Goal: Task Accomplishment & Management: Manage account settings

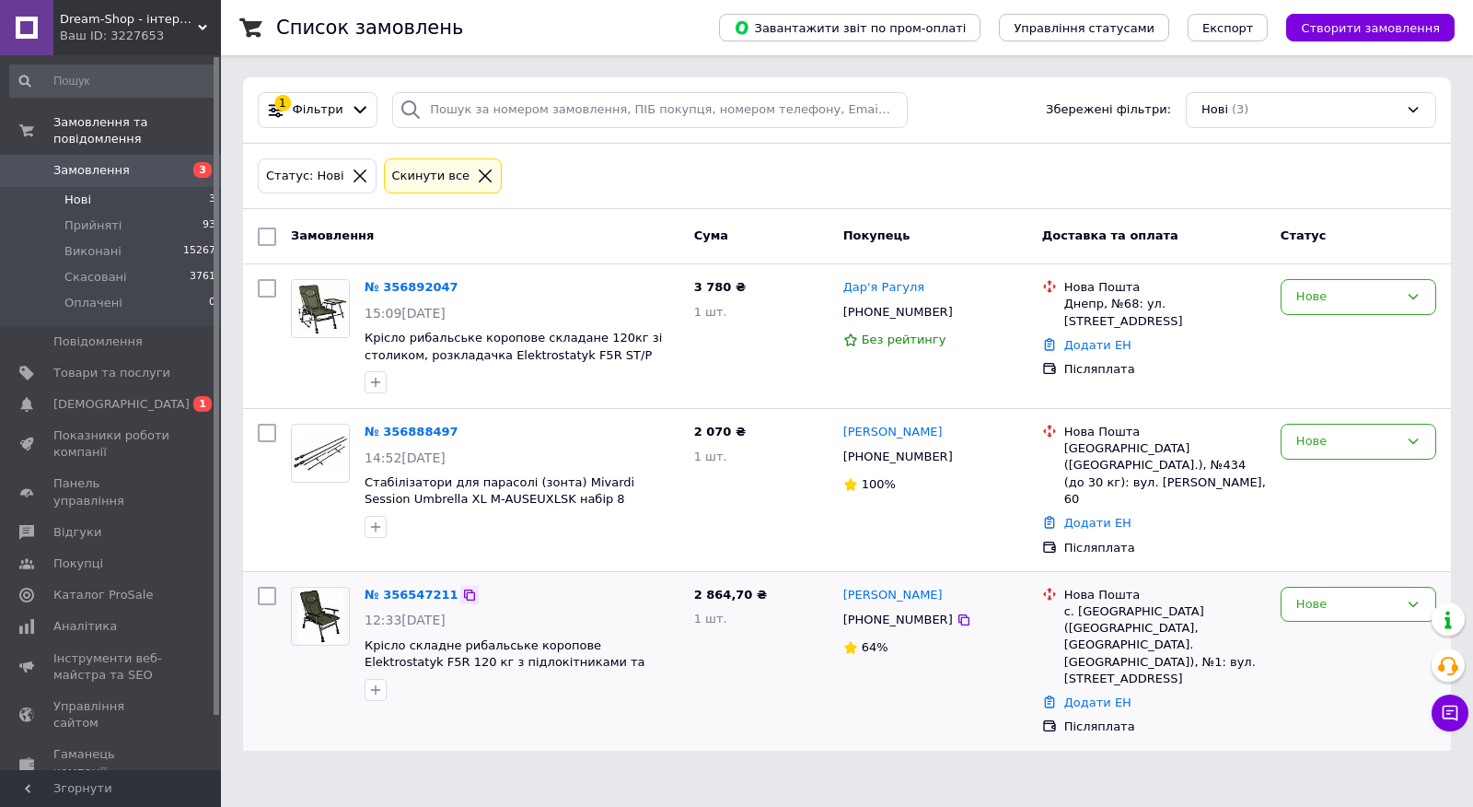
click at [462, 587] on icon at bounding box center [469, 594] width 15 height 15
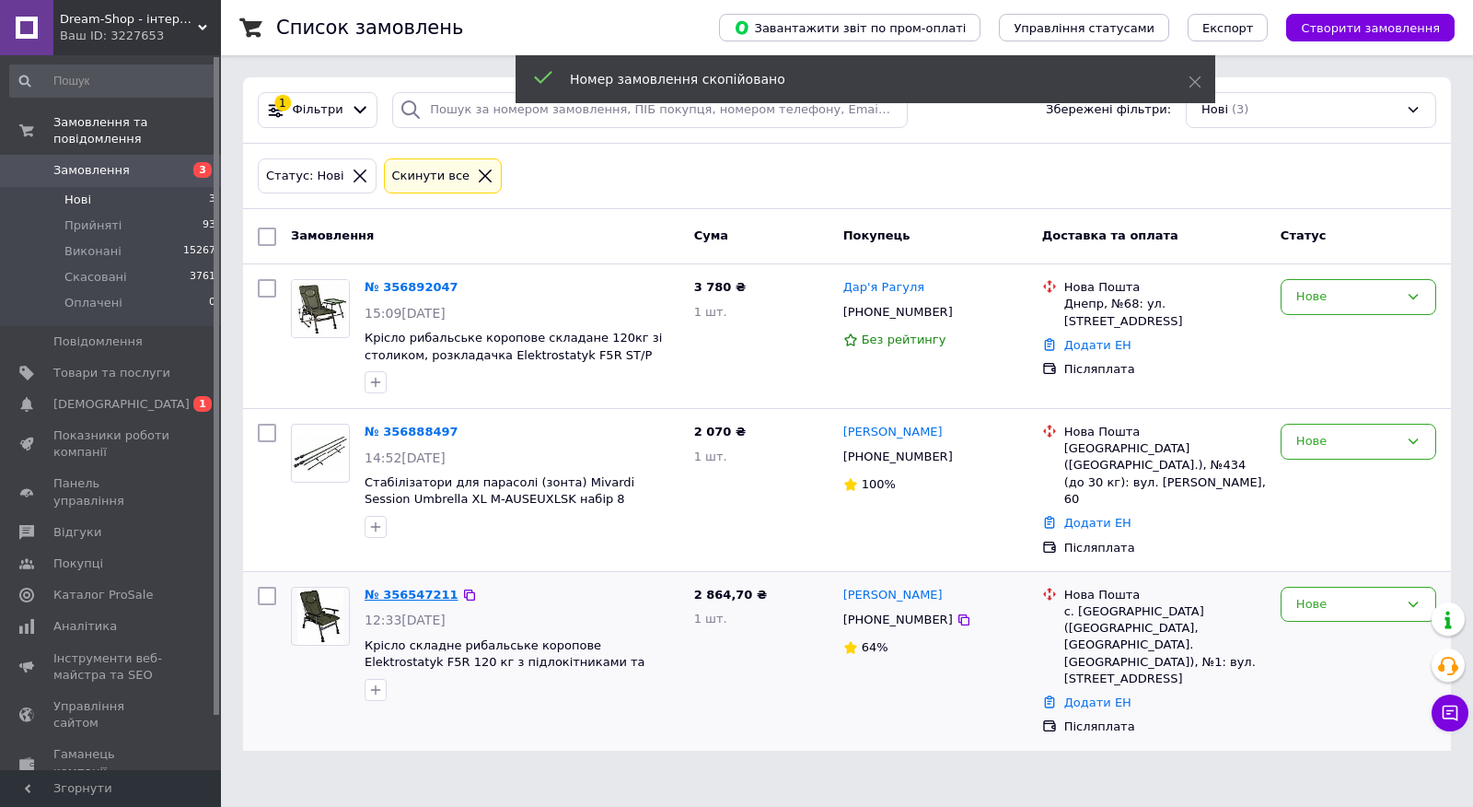
click at [429, 587] on link "№ 356547211" at bounding box center [412, 594] width 94 height 14
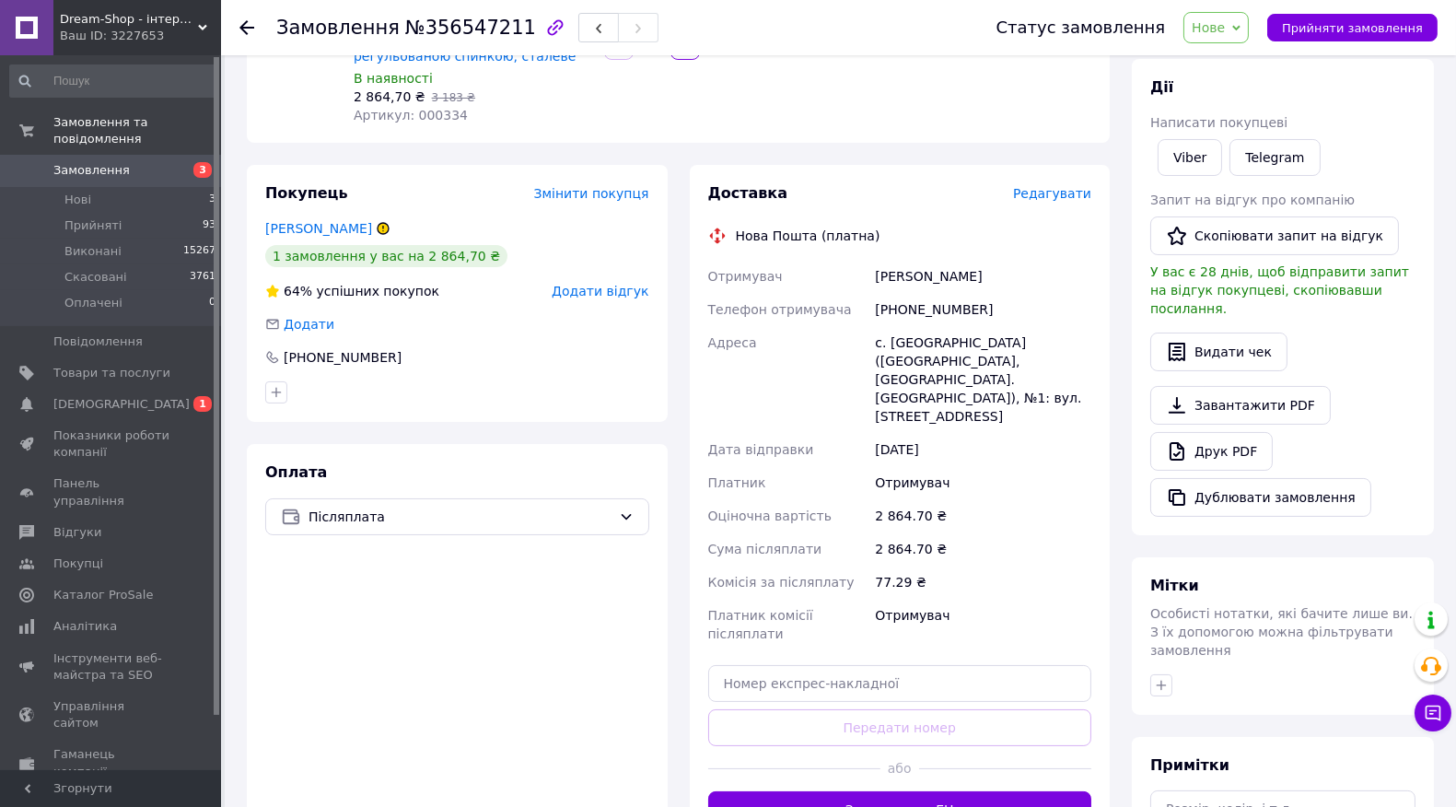
scroll to position [406, 0]
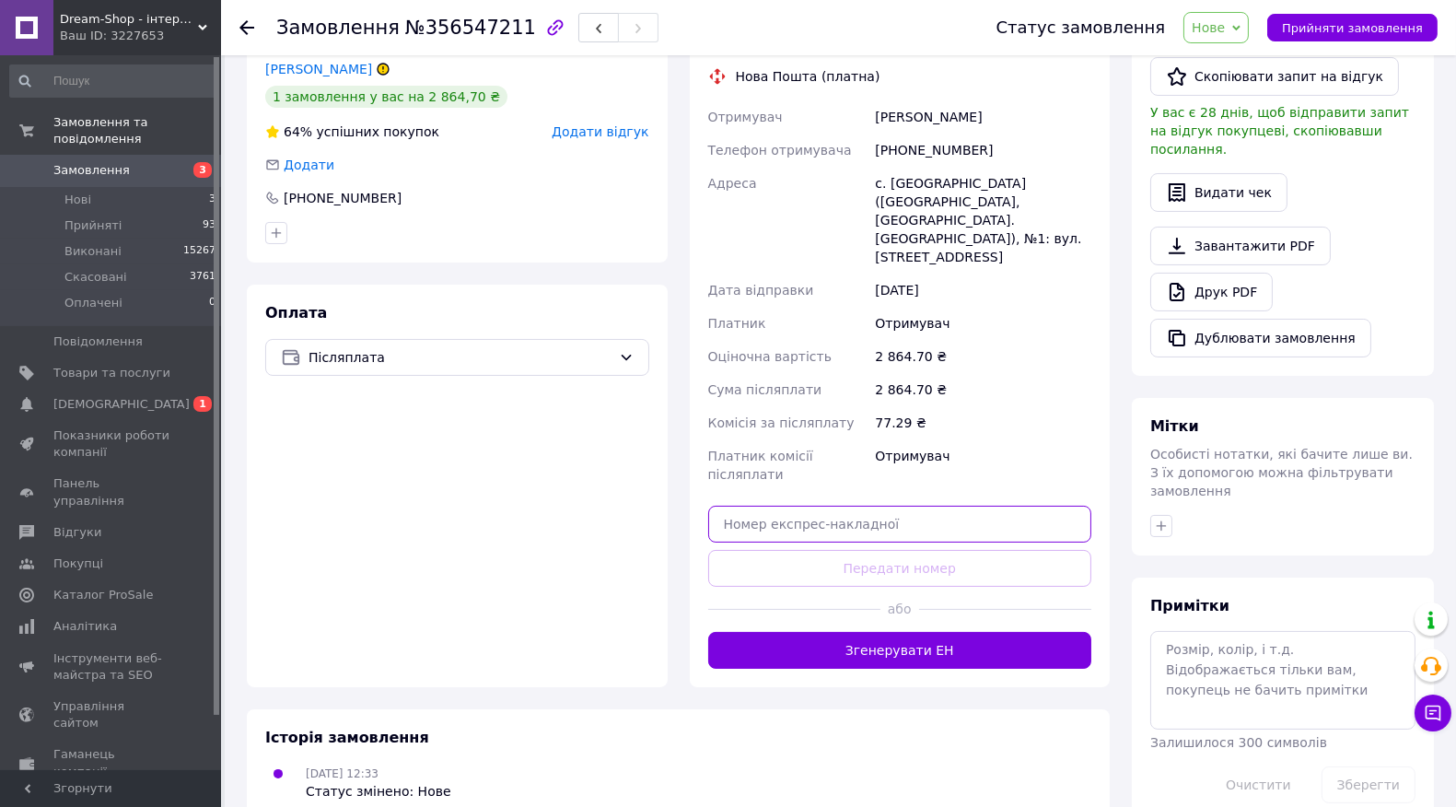
click at [832, 506] on input "text" at bounding box center [900, 524] width 384 height 37
paste input "20451225158031"
type input "20451225158031"
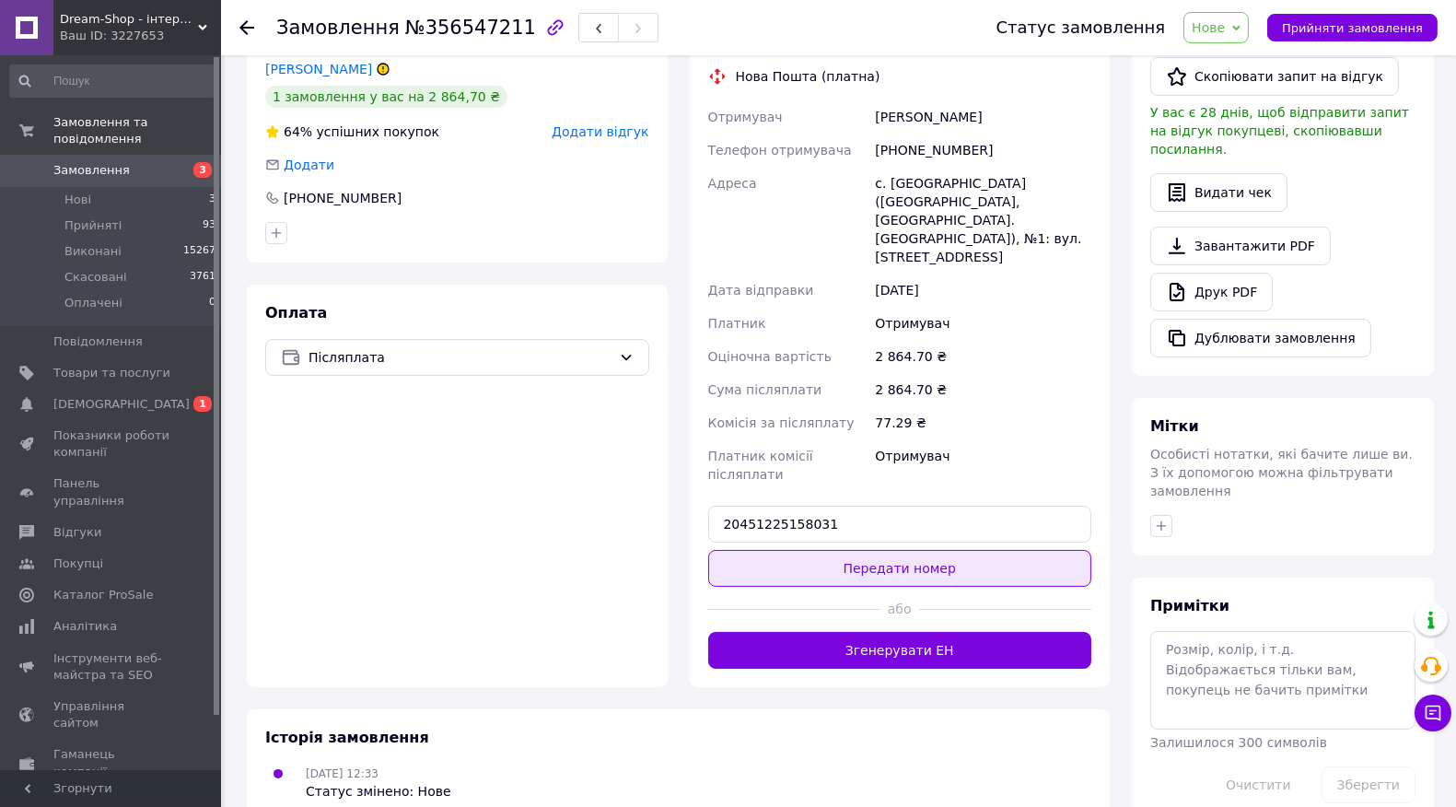
click at [826, 550] on button "Передати номер" at bounding box center [900, 568] width 384 height 37
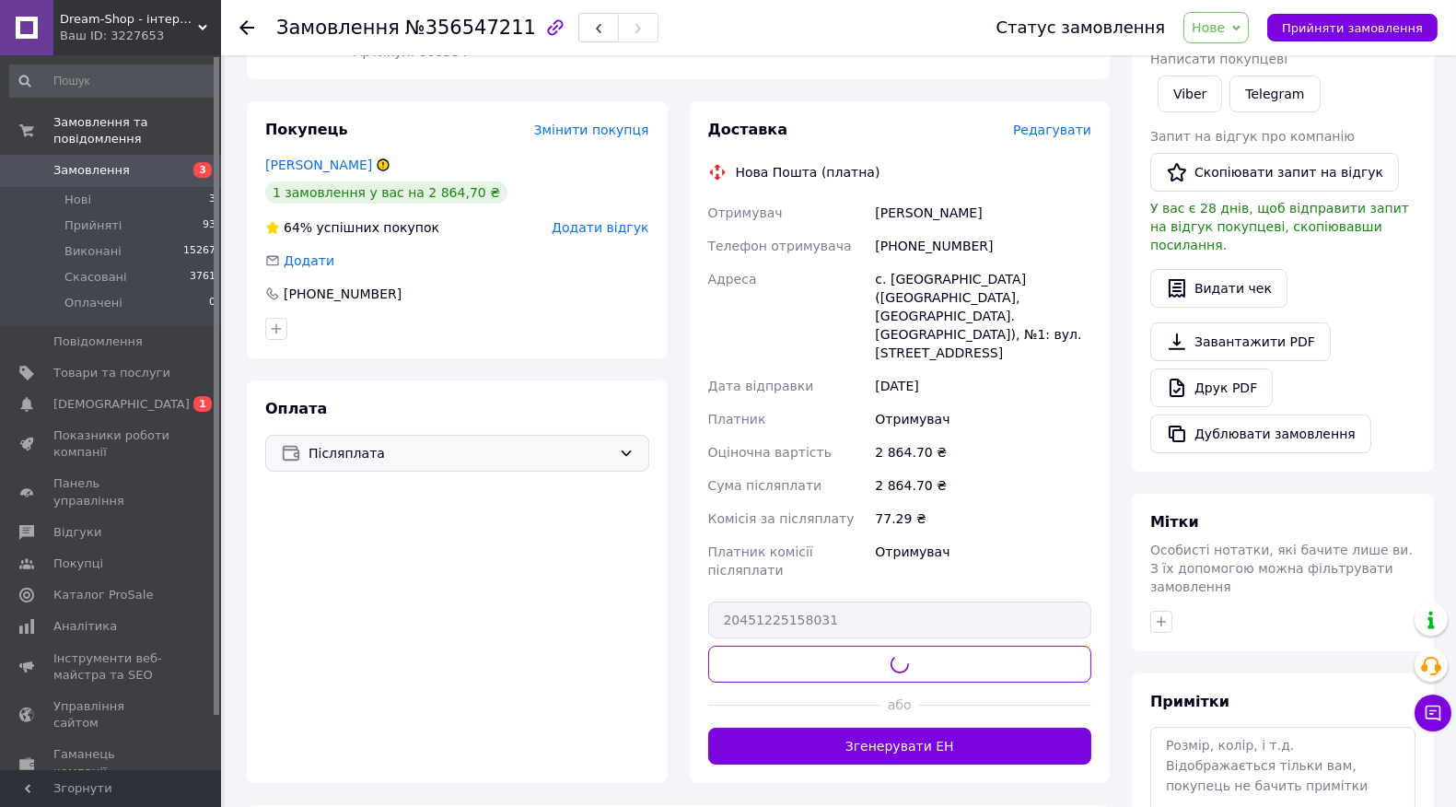
scroll to position [201, 0]
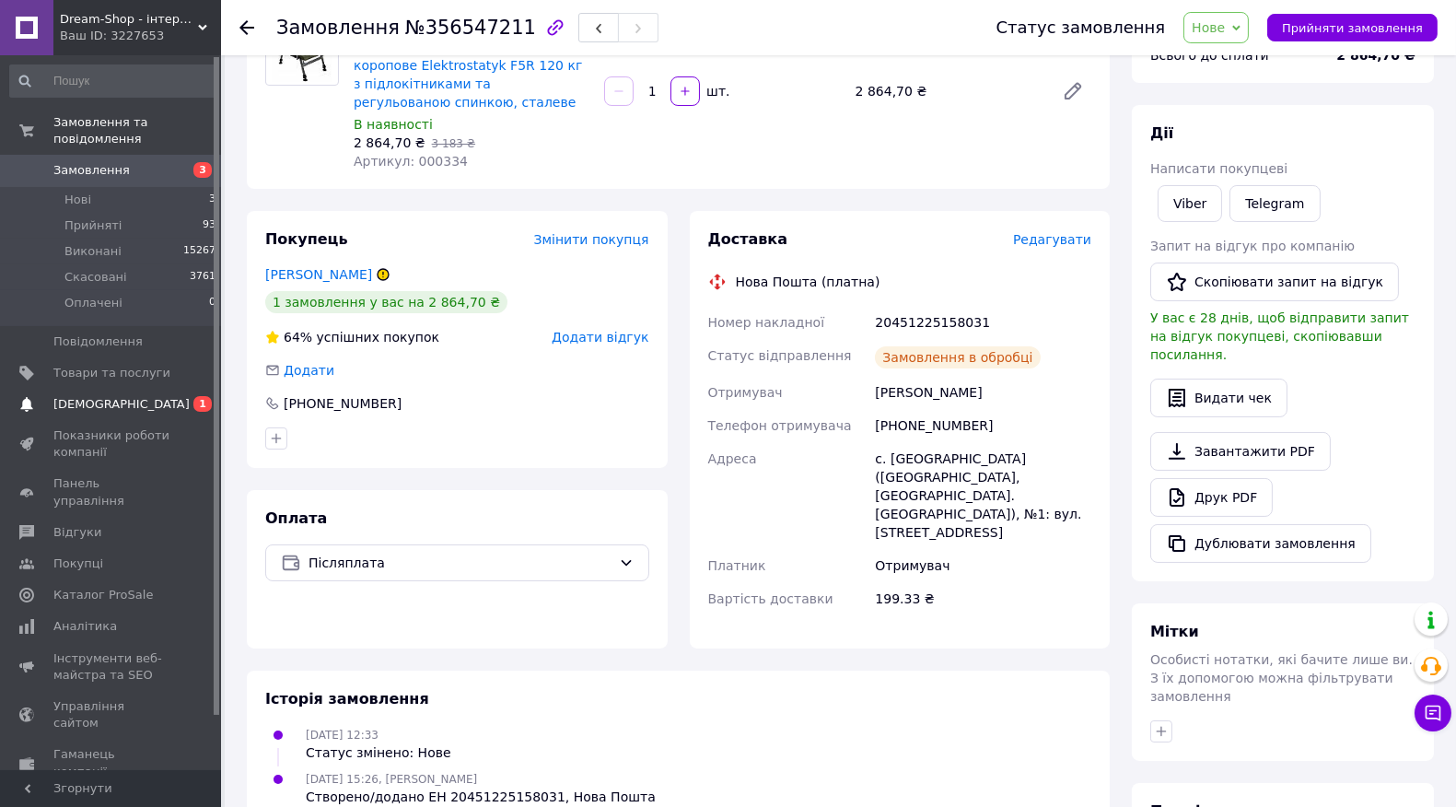
click at [180, 396] on span "0 1" at bounding box center [195, 404] width 51 height 17
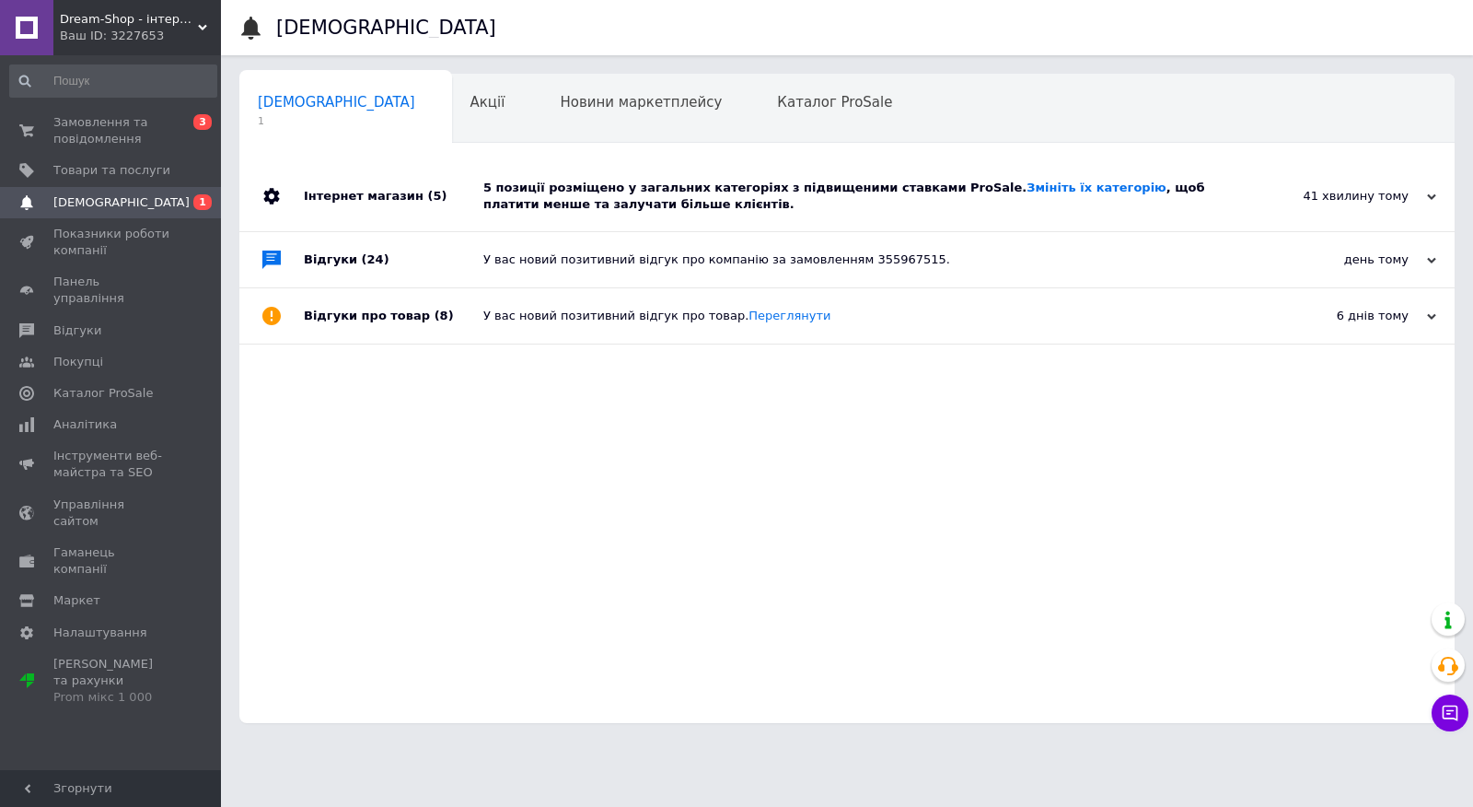
click at [997, 203] on div "5 позиції розміщено у загальних категоріях з підвищеними ставками ProSale. Змін…" at bounding box center [867, 196] width 769 height 33
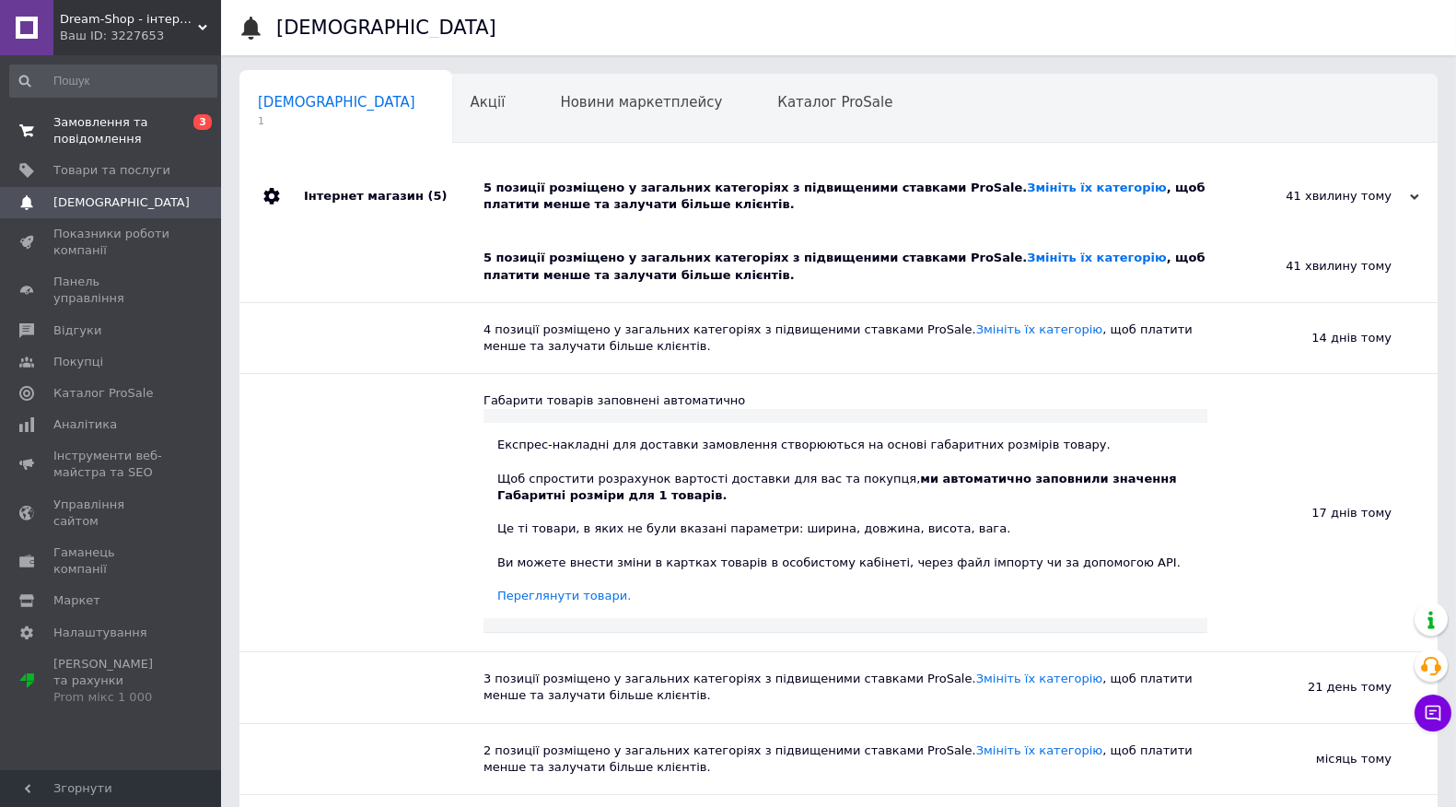
drag, startPoint x: 122, startPoint y: 121, endPoint x: 138, endPoint y: 129, distance: 18.5
click at [122, 121] on span "Замовлення та повідомлення" at bounding box center [111, 130] width 117 height 33
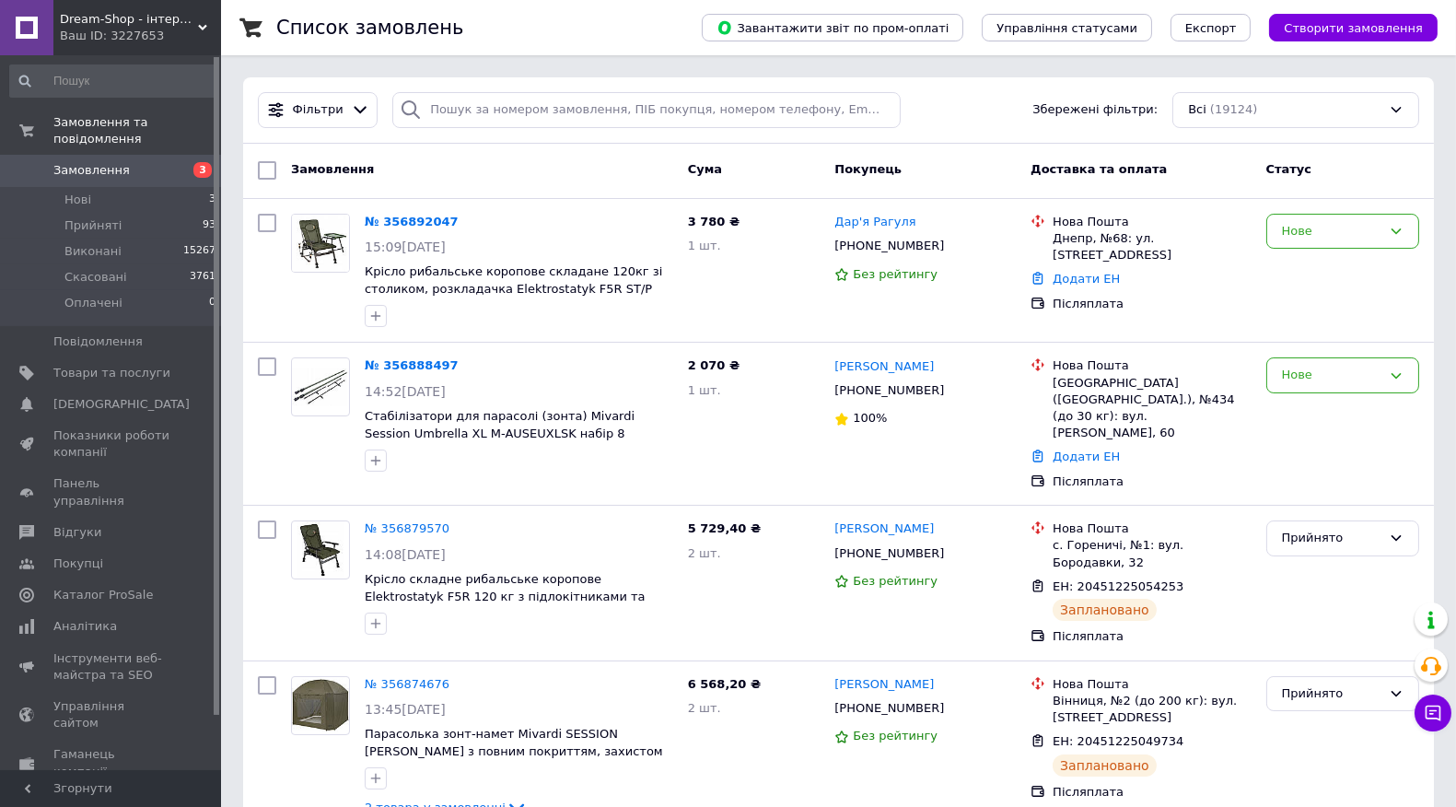
click at [162, 166] on link "Замовлення 3" at bounding box center [113, 170] width 227 height 31
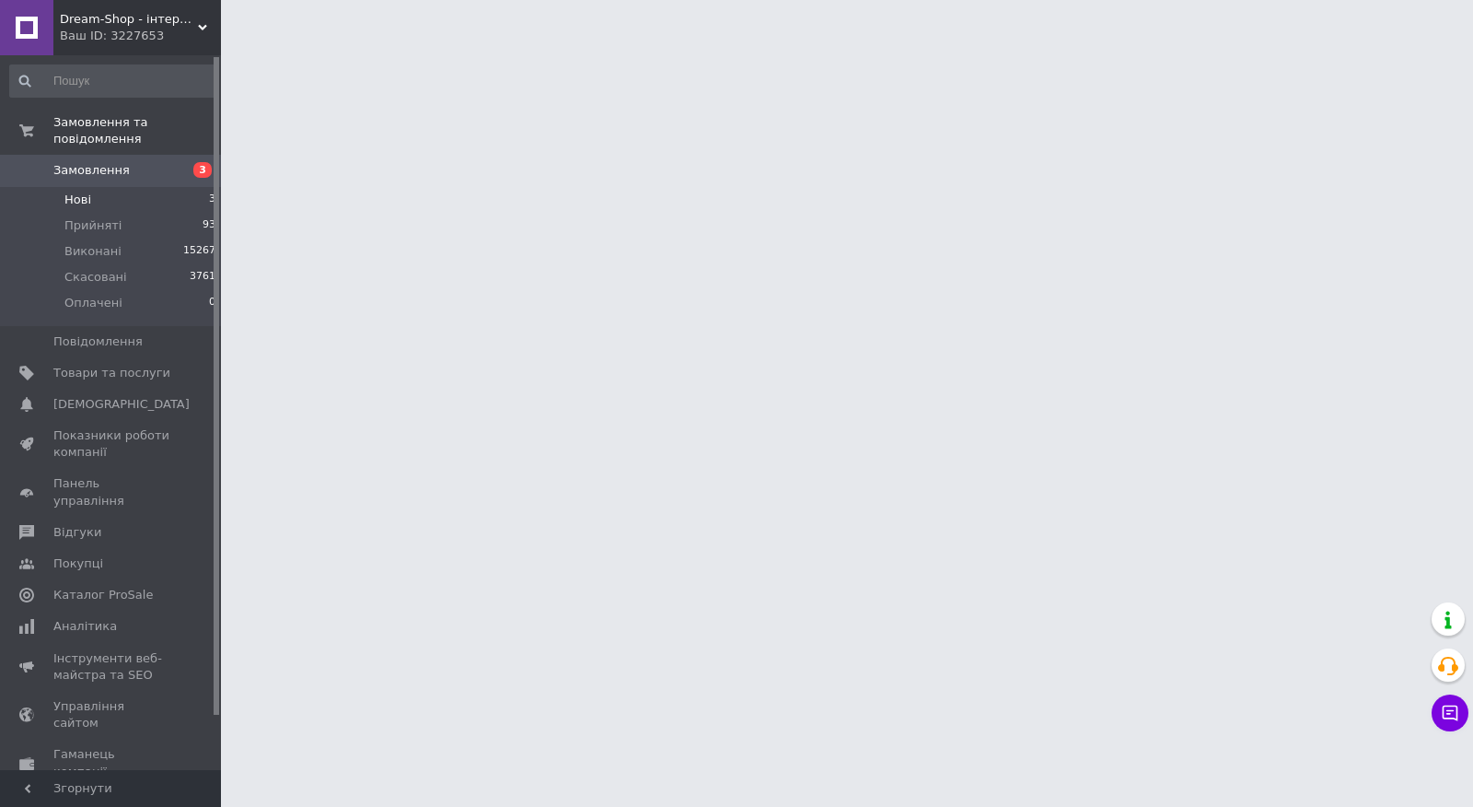
click at [170, 187] on li "Нові 3" at bounding box center [113, 200] width 227 height 26
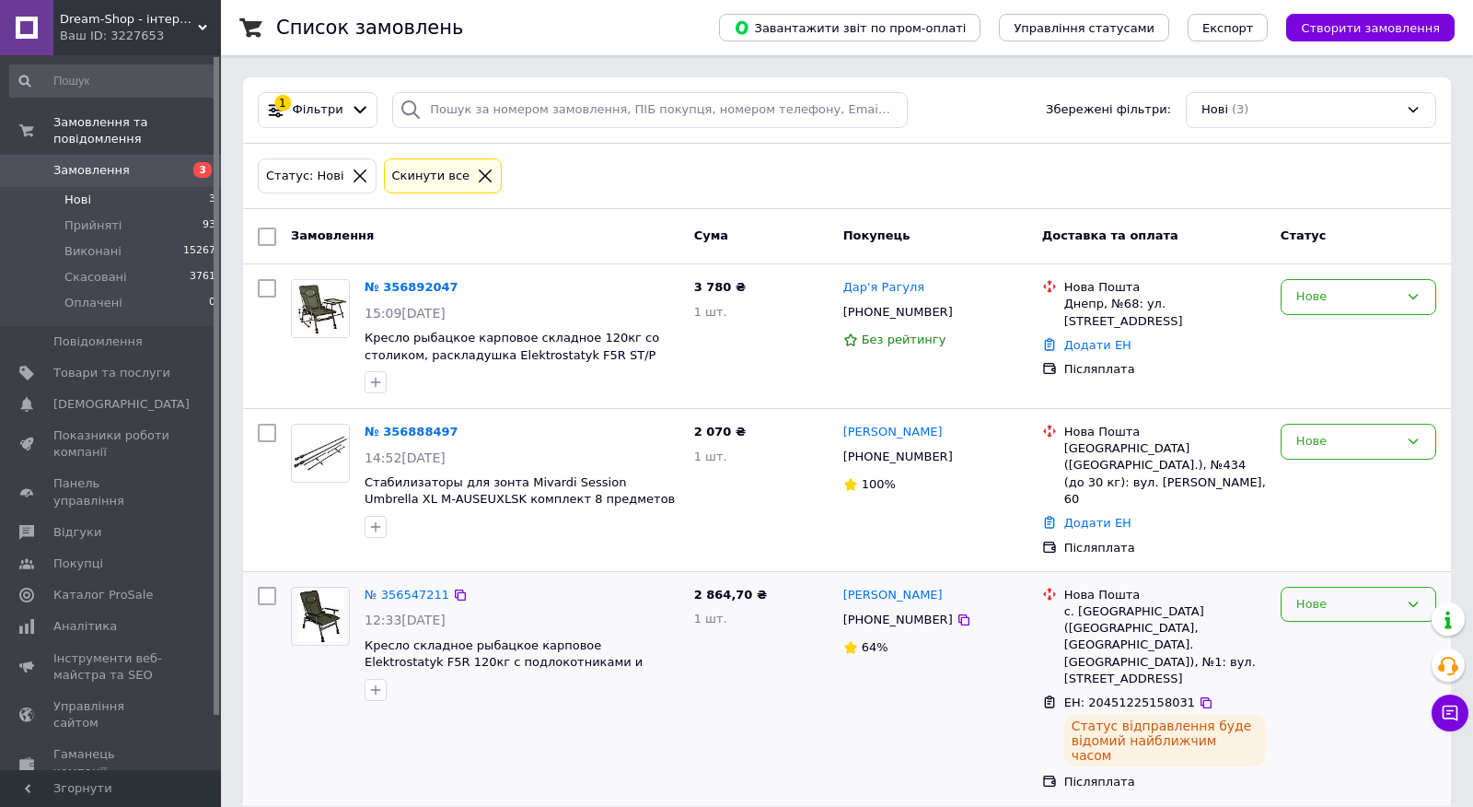
click at [1337, 599] on div "Нове" at bounding box center [1359, 605] width 156 height 36
click at [1330, 625] on li "Прийнято" at bounding box center [1359, 642] width 154 height 34
click at [870, 434] on link "Тетяна Кравчук" at bounding box center [892, 432] width 99 height 17
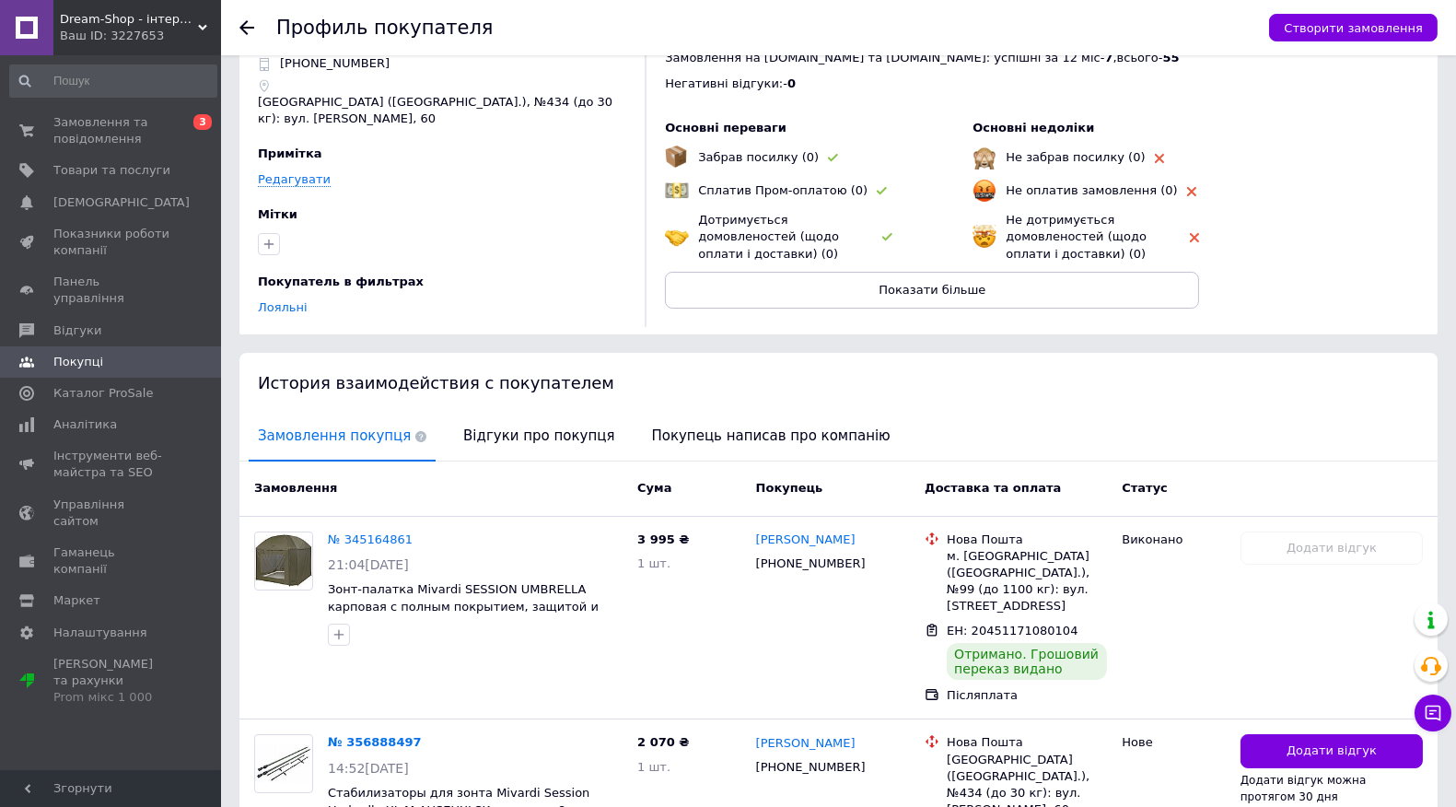
scroll to position [170, 0]
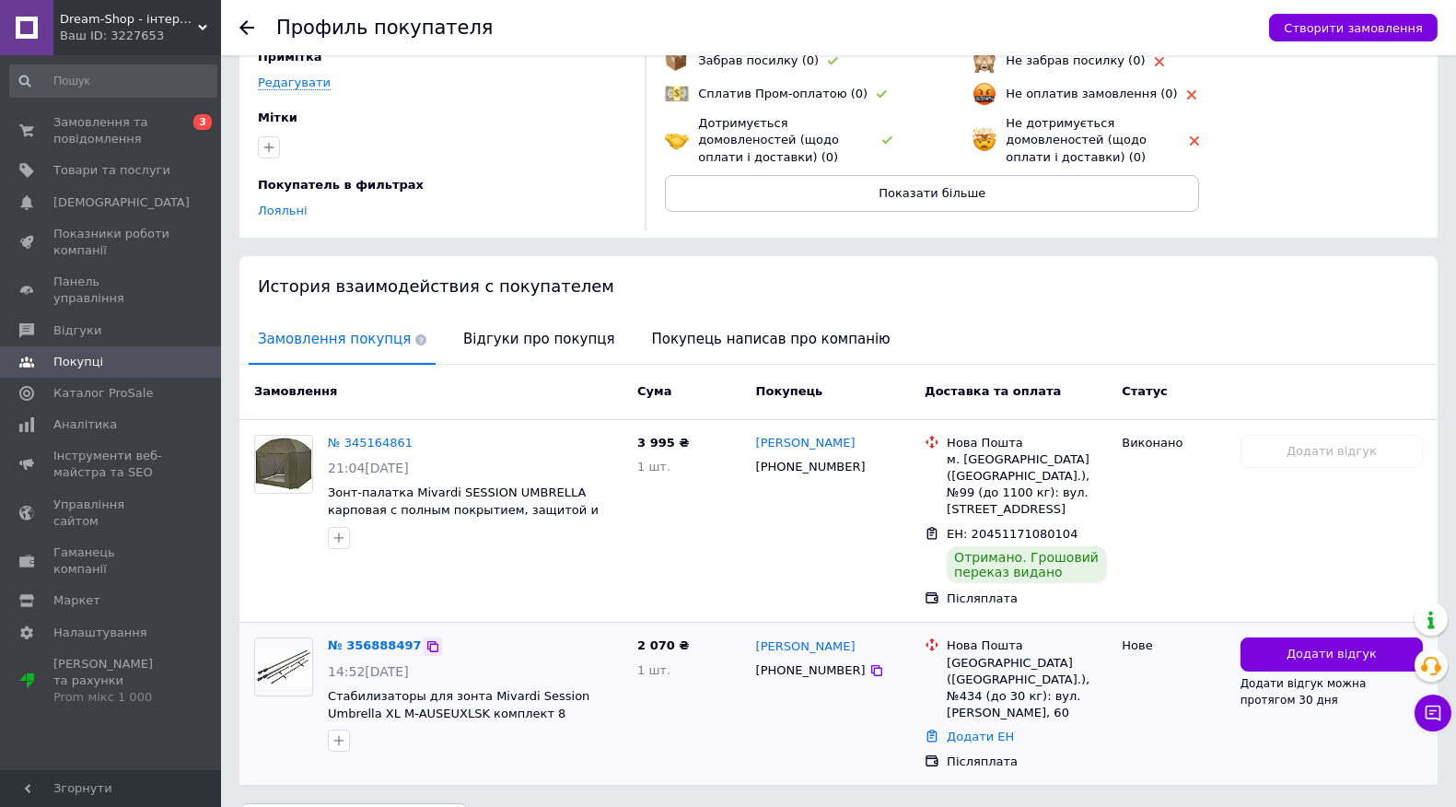
click at [425, 639] on icon at bounding box center [432, 646] width 15 height 15
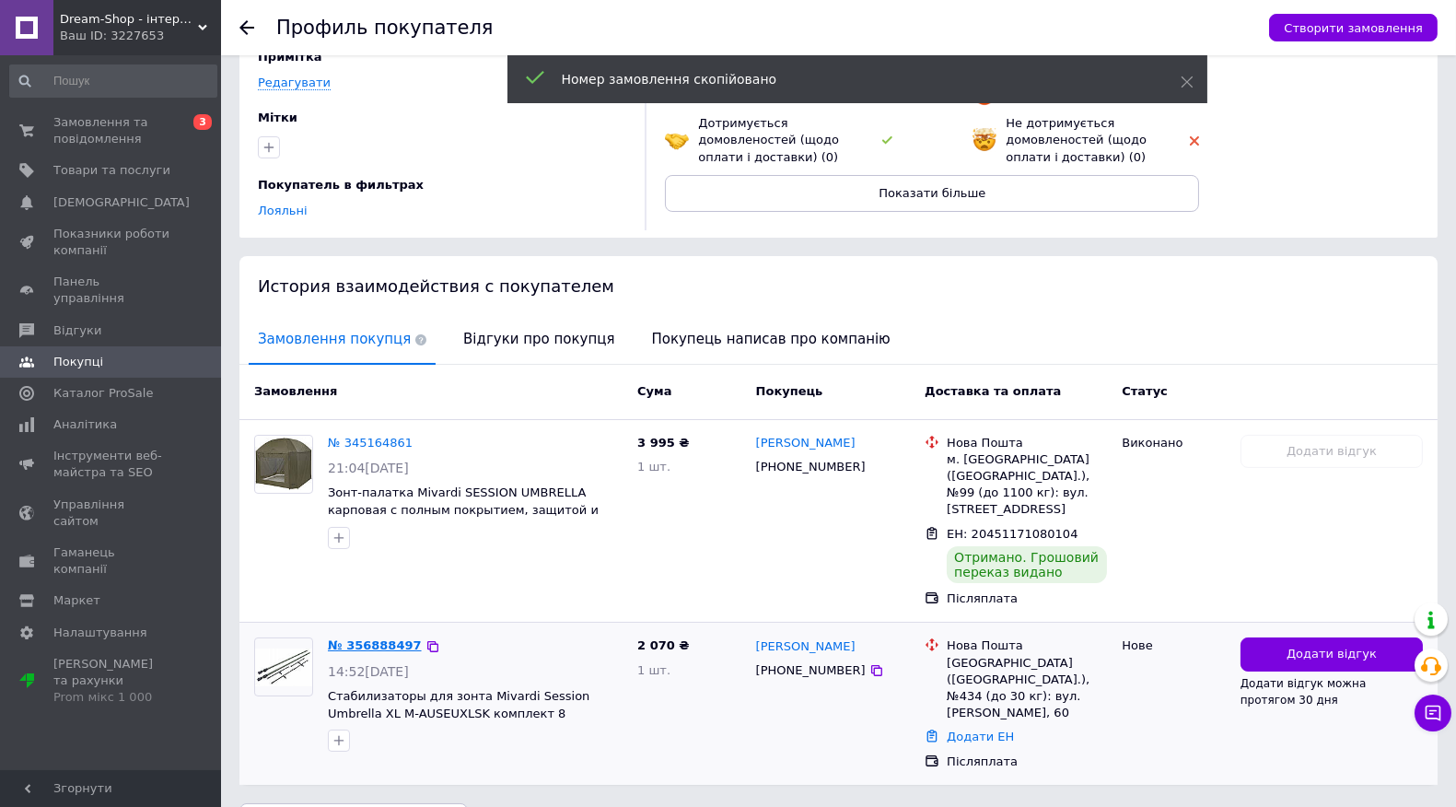
click at [378, 638] on link "№ 356888497" at bounding box center [375, 645] width 94 height 14
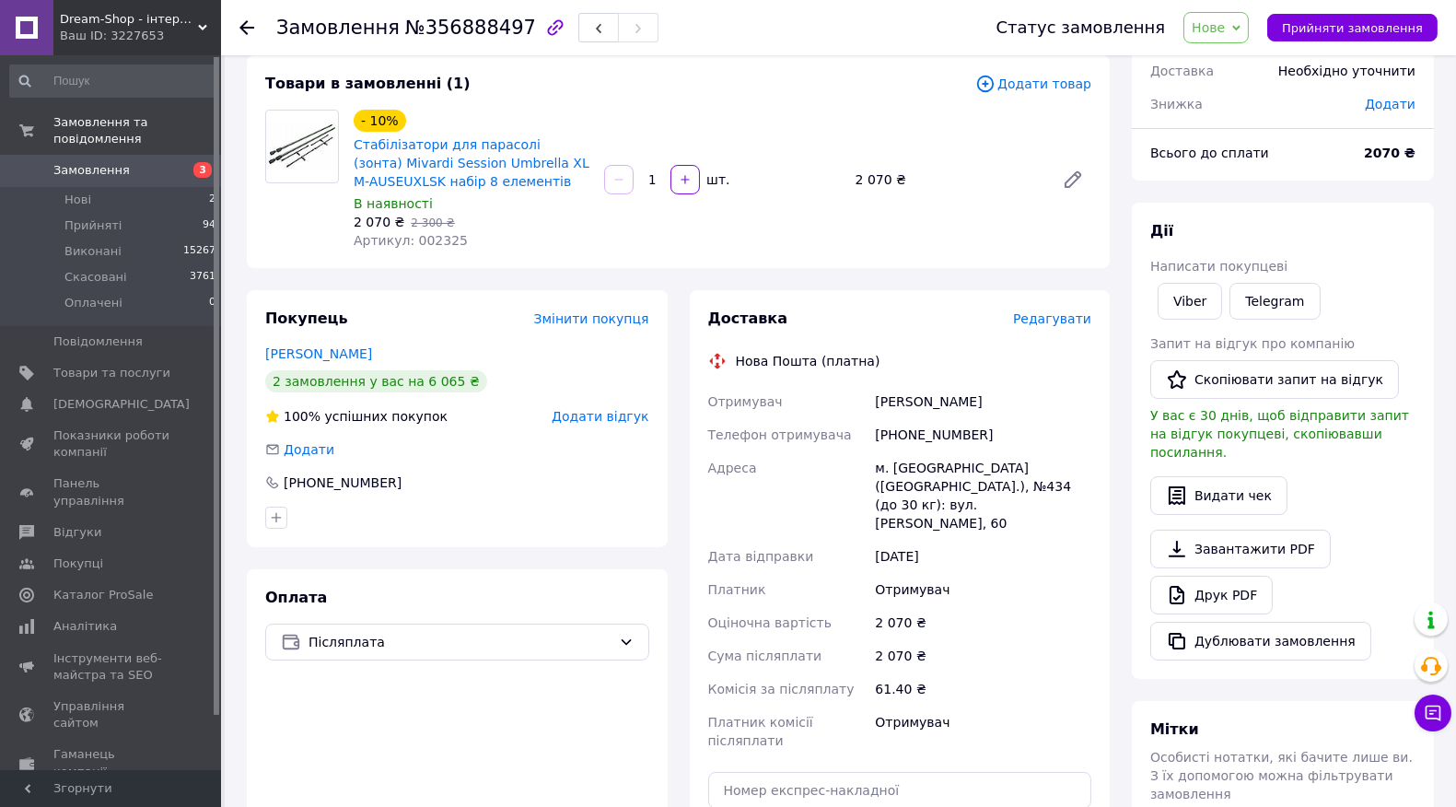
scroll to position [204, 0]
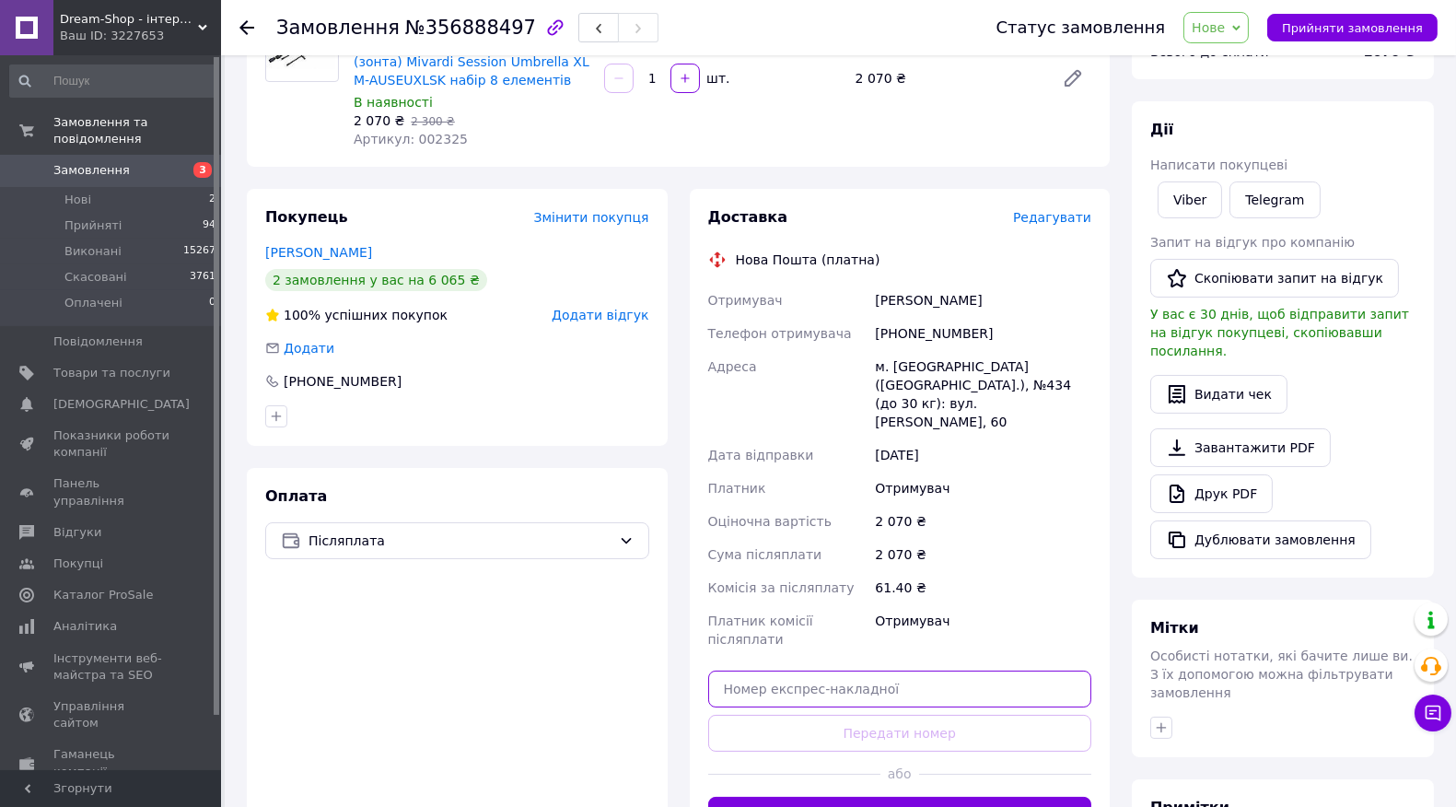
click at [771, 670] on input "text" at bounding box center [900, 688] width 384 height 37
paste input "20451225162994"
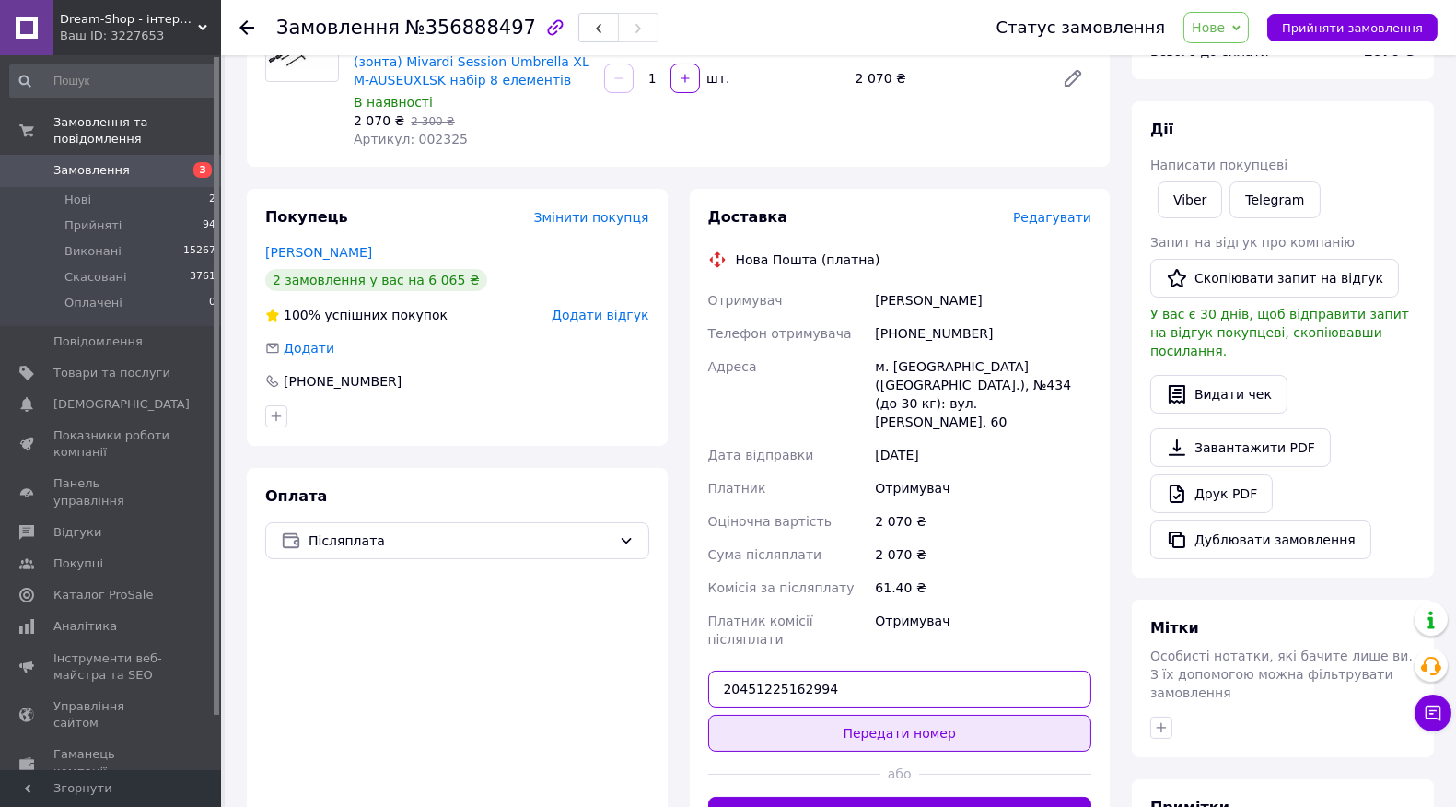
type input "20451225162994"
click at [770, 715] on button "Передати номер" at bounding box center [900, 733] width 384 height 37
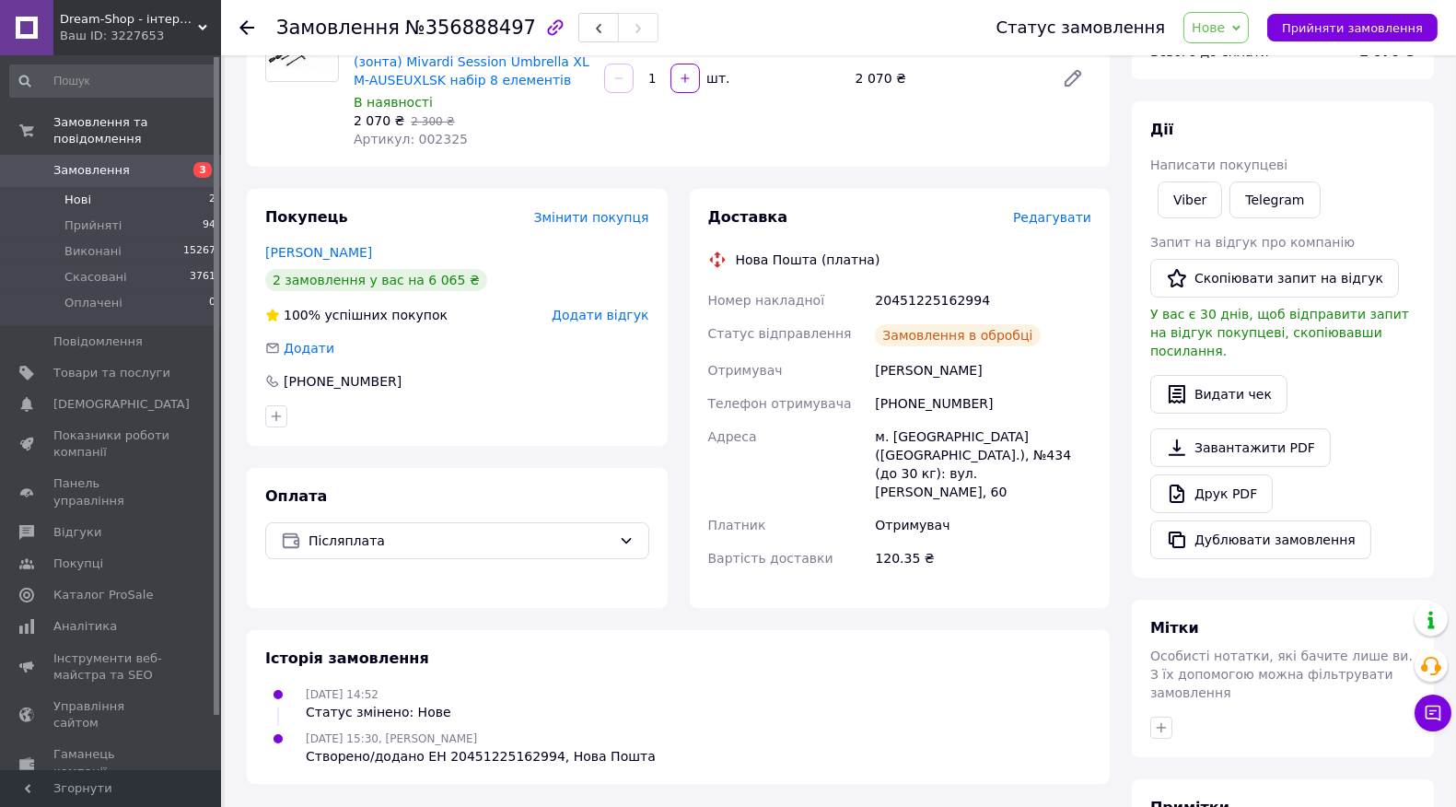
click at [181, 187] on li "Нові 2" at bounding box center [113, 200] width 227 height 26
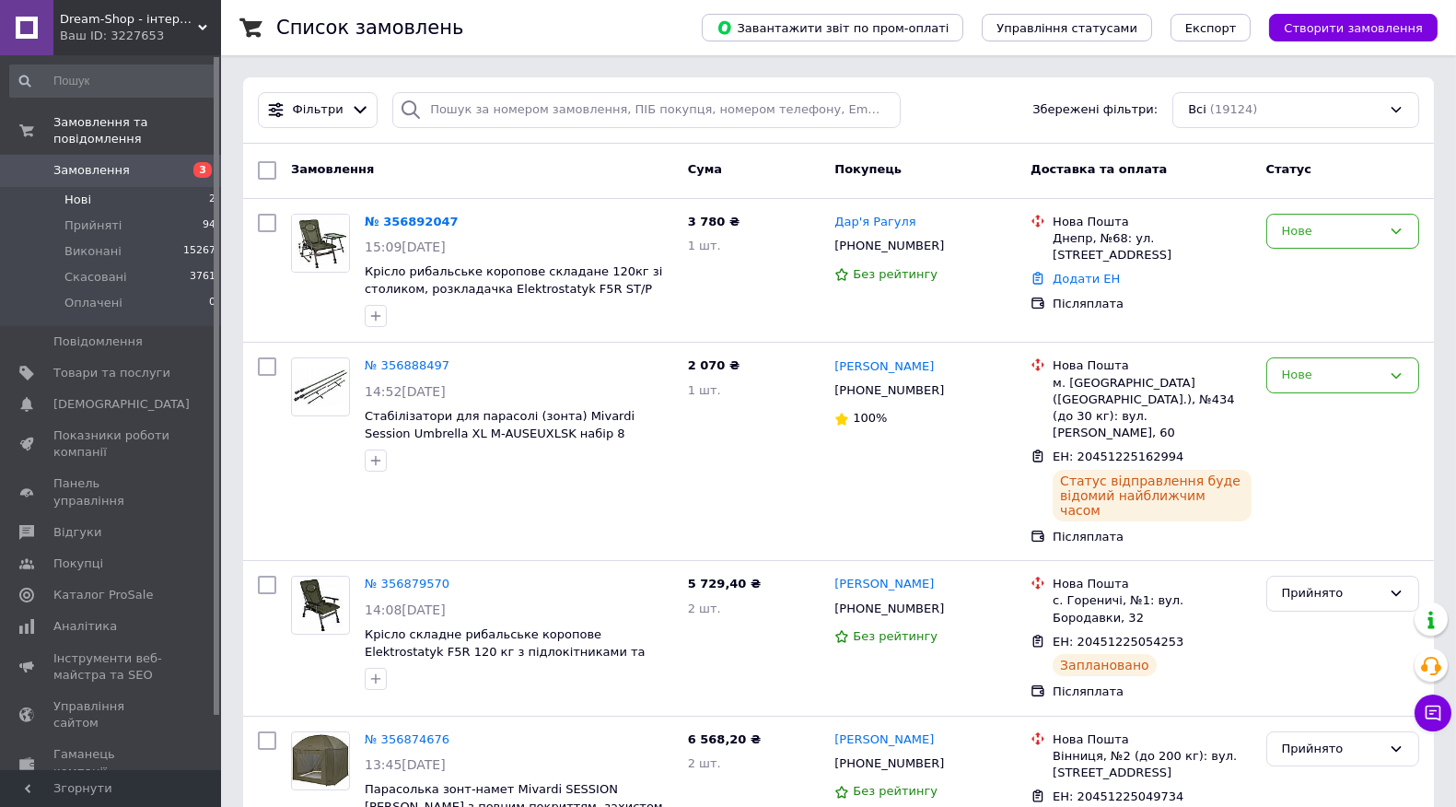
click at [153, 187] on li "Нові 2" at bounding box center [113, 200] width 227 height 26
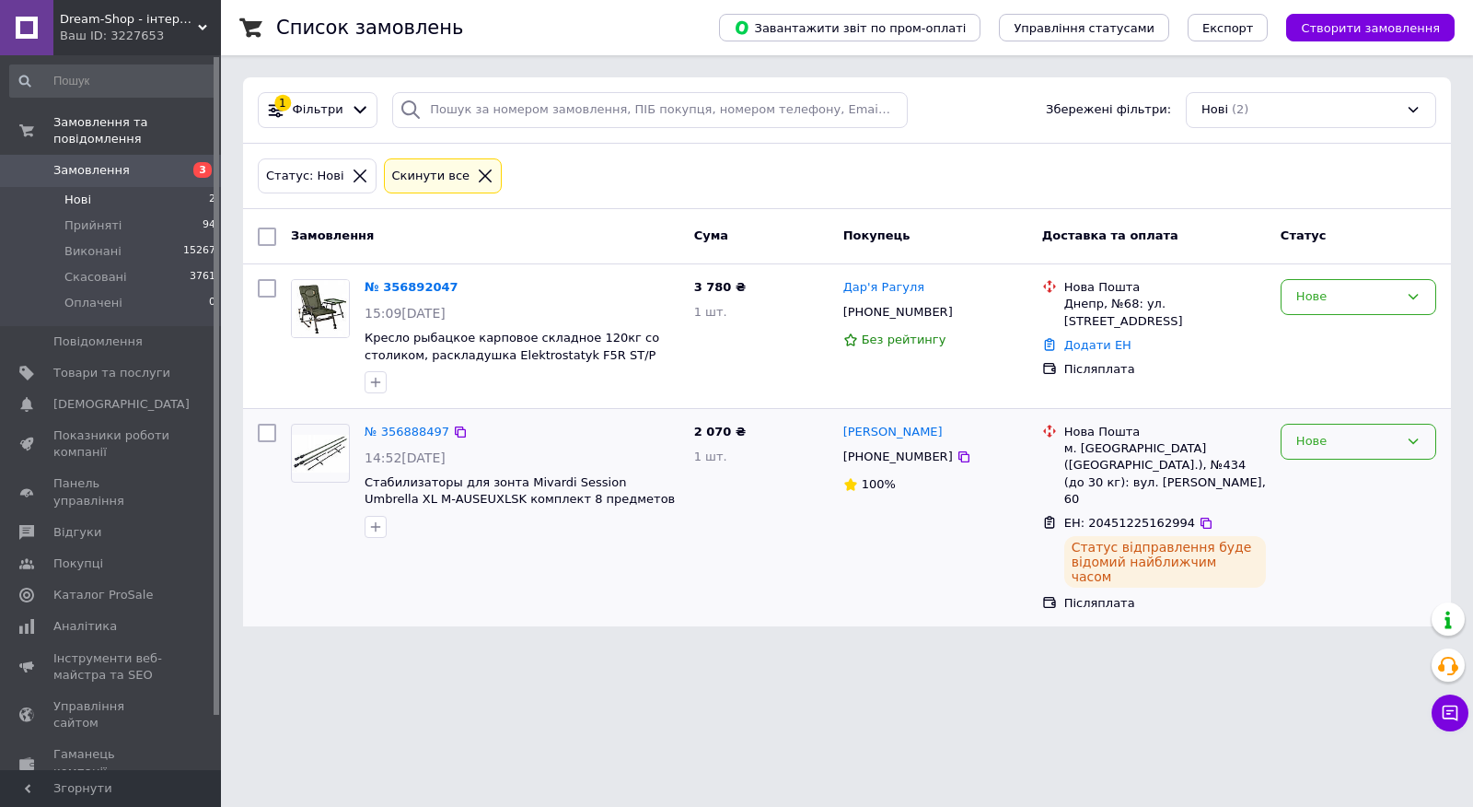
click at [1302, 444] on div "Нове" at bounding box center [1348, 441] width 102 height 19
click at [1308, 471] on li "Прийнято" at bounding box center [1359, 480] width 154 height 34
click at [901, 293] on link "Дар'я Рагуля" at bounding box center [883, 287] width 81 height 17
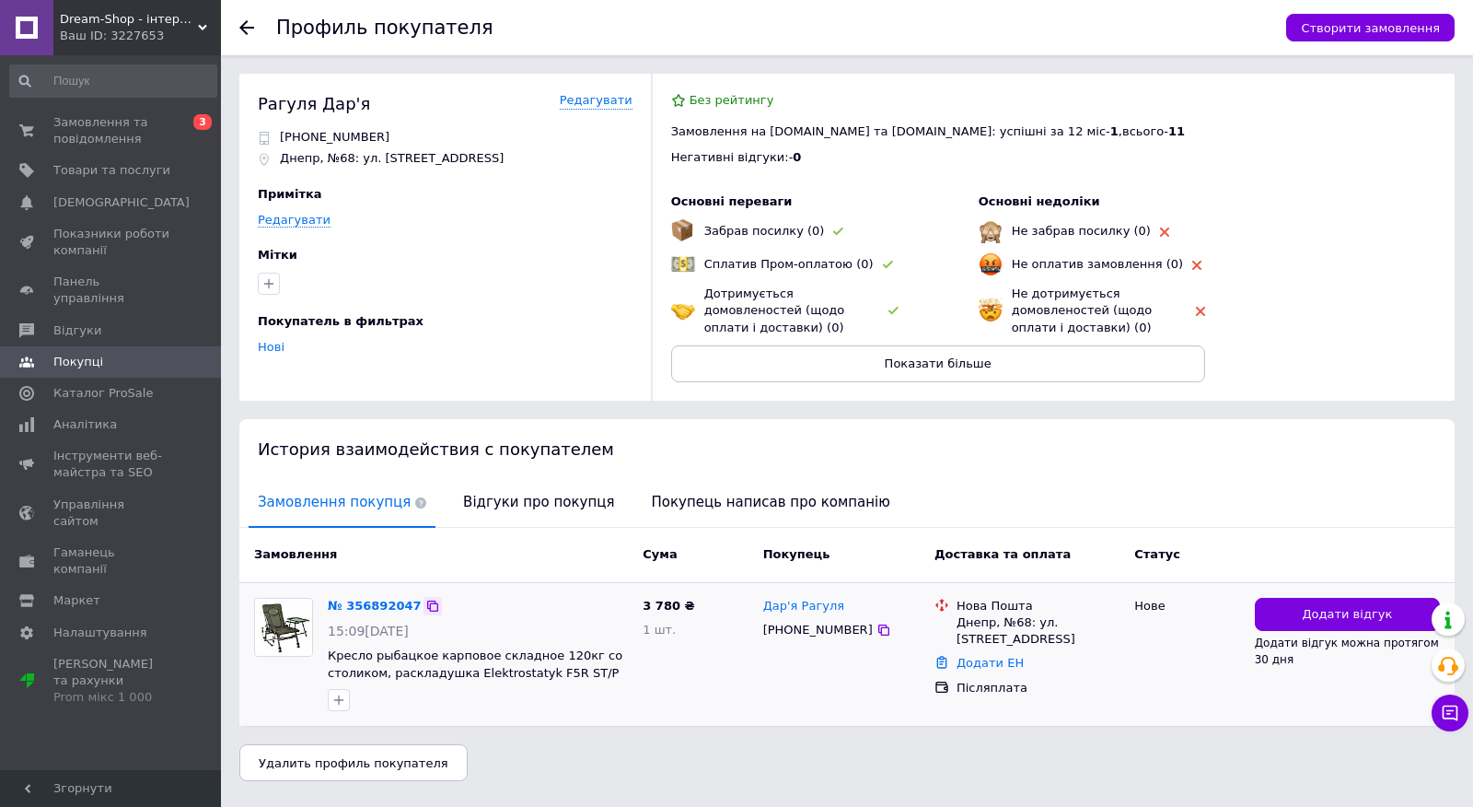
click at [425, 601] on icon at bounding box center [432, 606] width 15 height 15
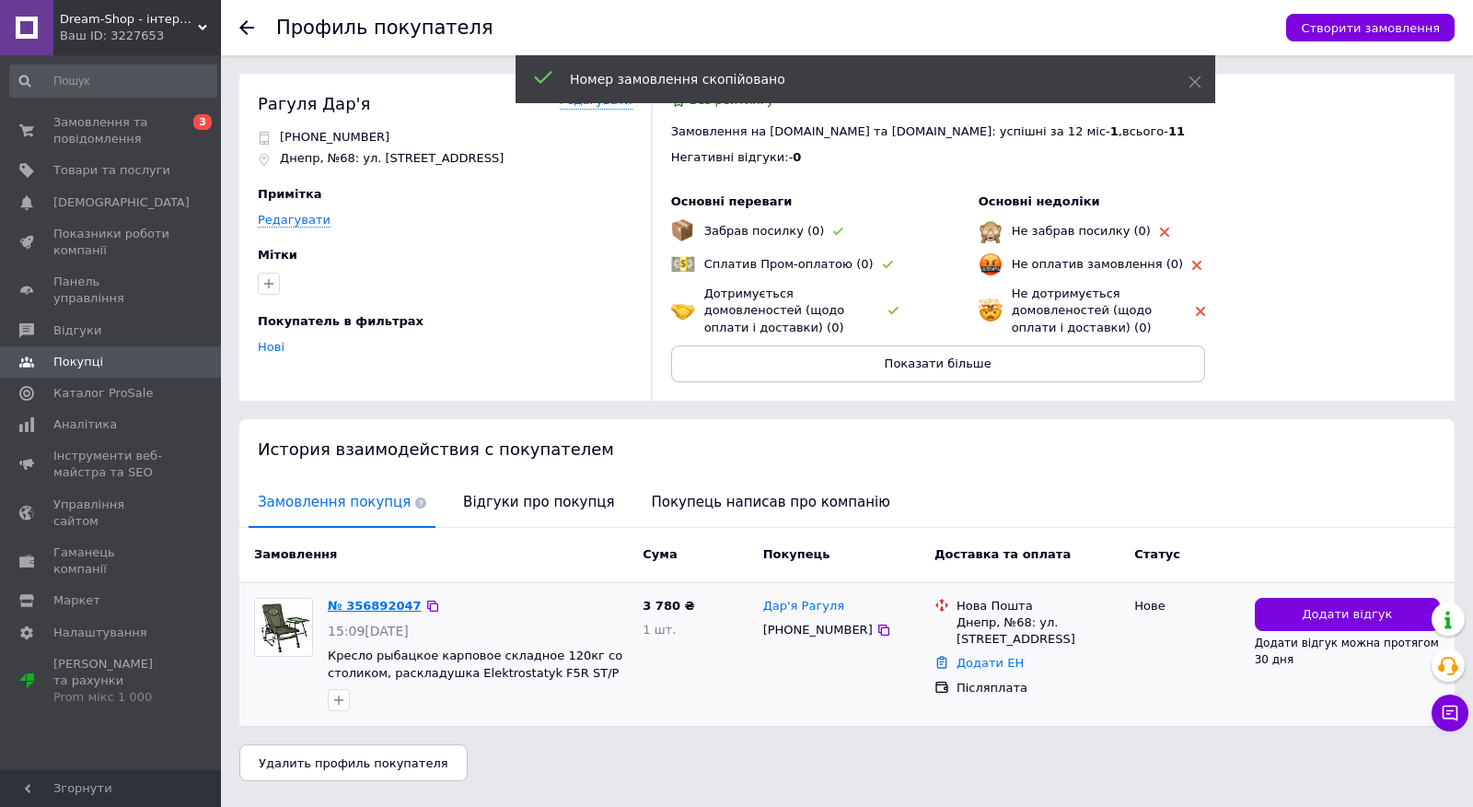
click at [366, 600] on link "№ 356892047" at bounding box center [375, 606] width 94 height 14
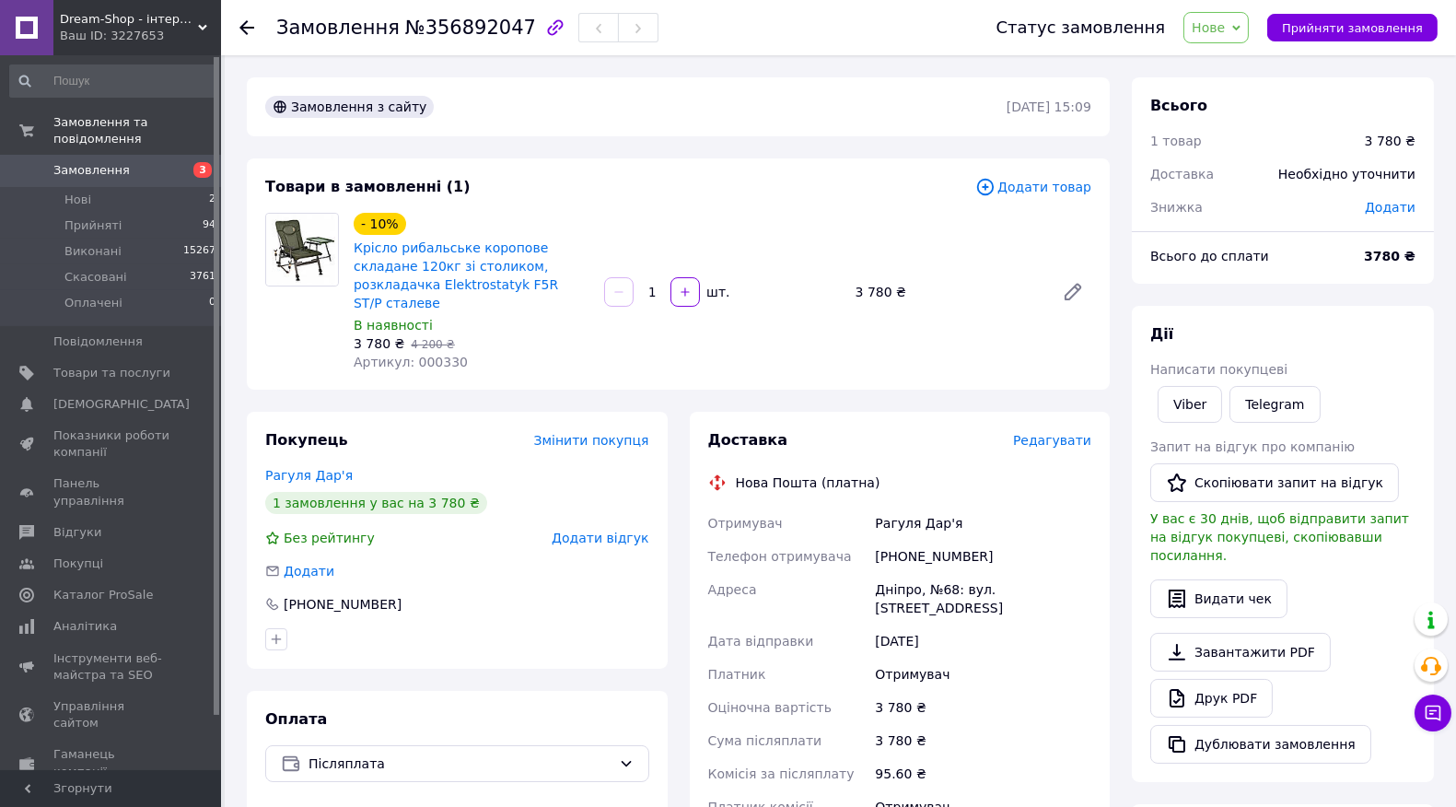
click at [430, 25] on span "№356892047" at bounding box center [470, 28] width 131 height 22
copy span "356892047"
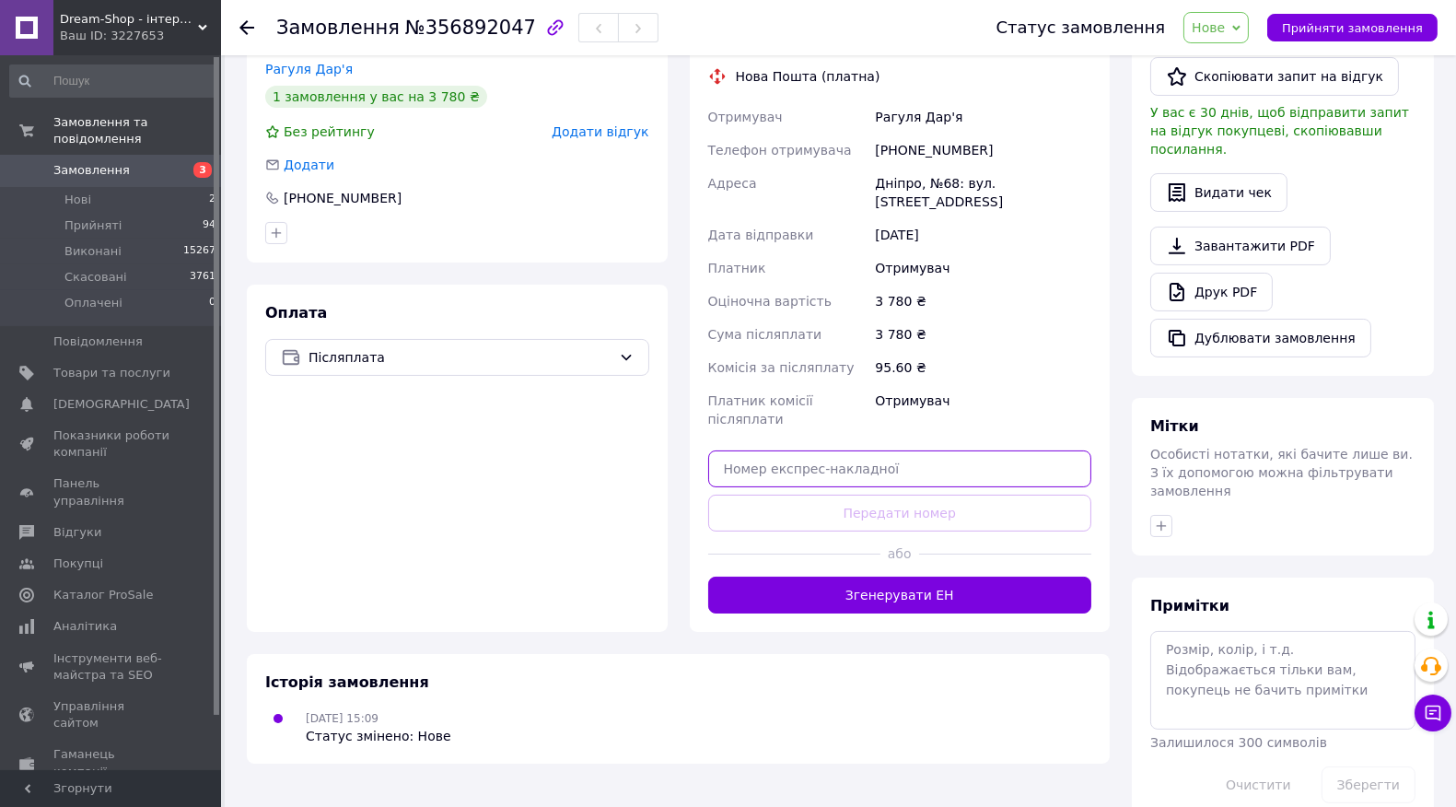
click at [844, 450] on input "text" at bounding box center [900, 468] width 384 height 37
paste input "20451225166910"
type input "20451225166910"
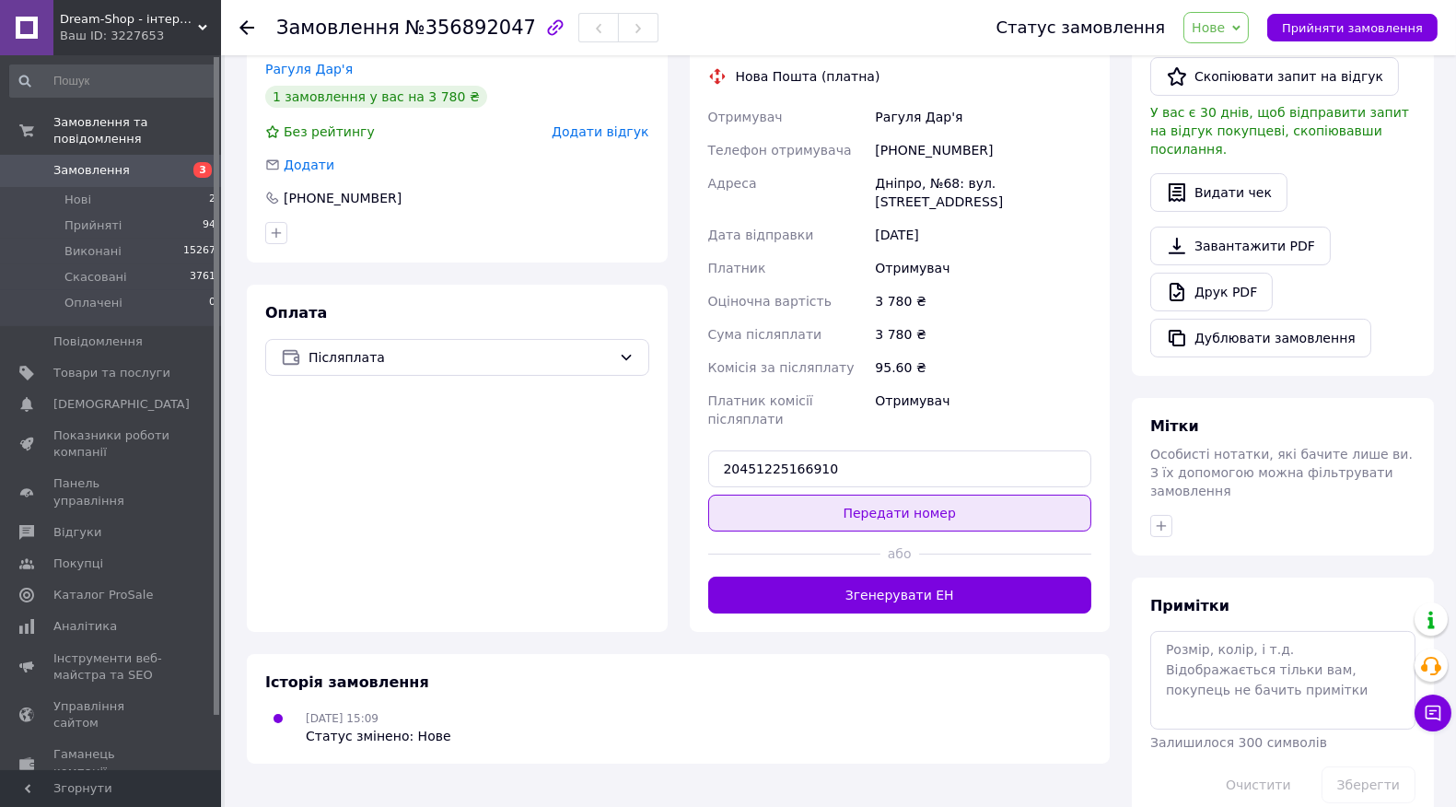
click at [833, 494] on button "Передати номер" at bounding box center [900, 512] width 384 height 37
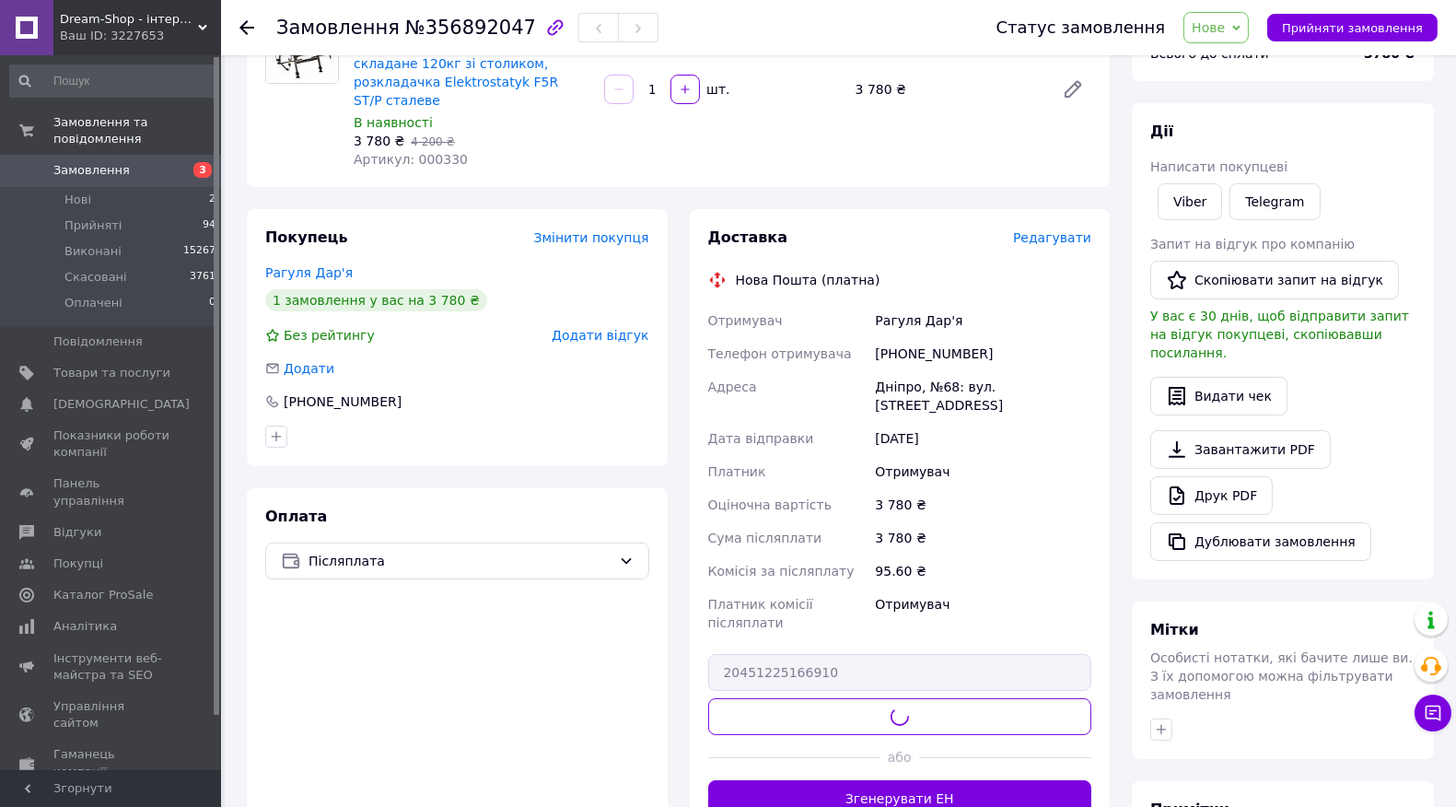
scroll to position [201, 0]
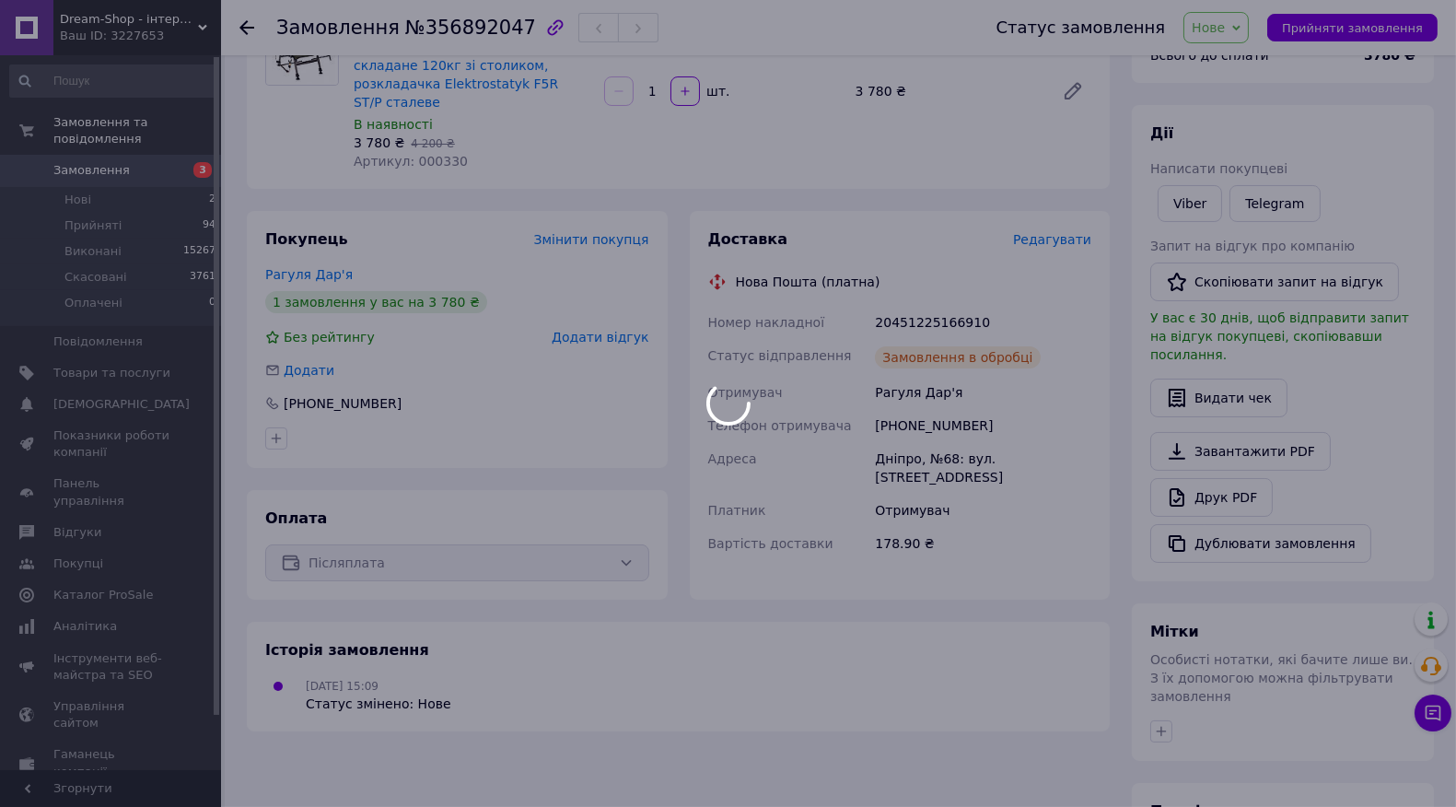
click at [203, 188] on div at bounding box center [728, 403] width 1456 height 807
click at [201, 187] on li "Нові 2" at bounding box center [113, 200] width 227 height 26
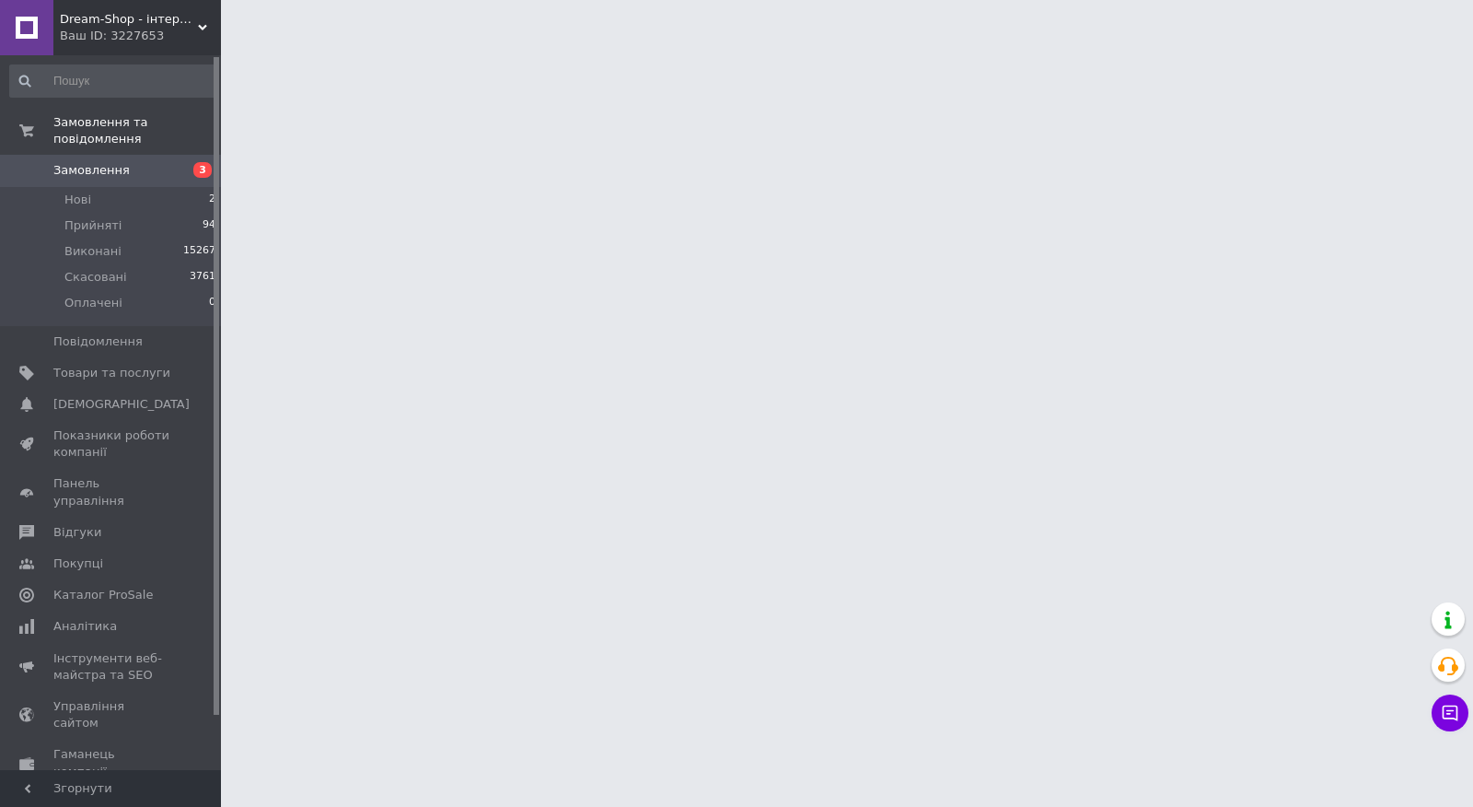
click at [590, 46] on html "Dream-Shop - інтернет магазин (ФОП Ковтун А. С.) Ваш ID: 3227653 Сайт Dream-Sho…" at bounding box center [736, 23] width 1473 height 46
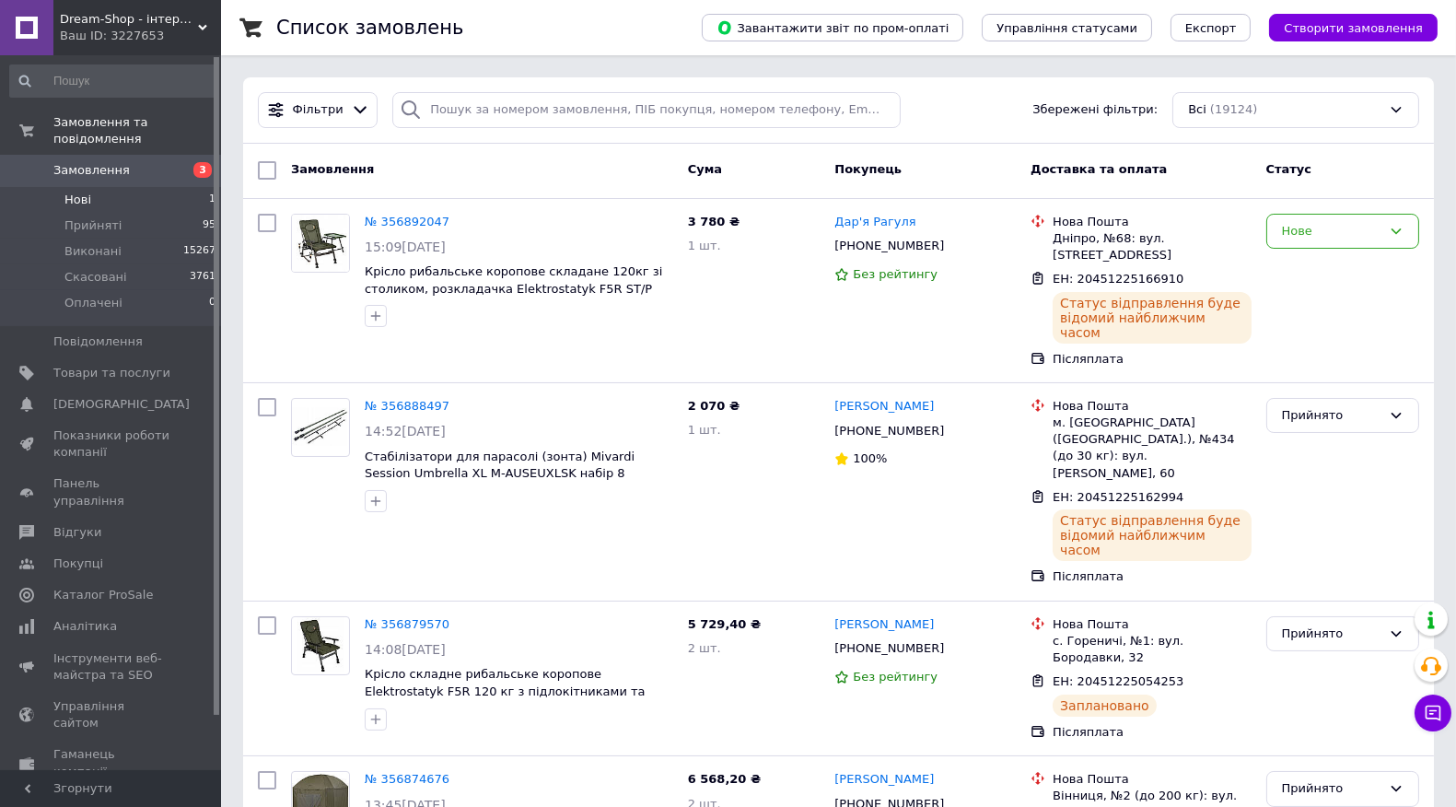
click at [132, 187] on li "Нові 1" at bounding box center [113, 200] width 227 height 26
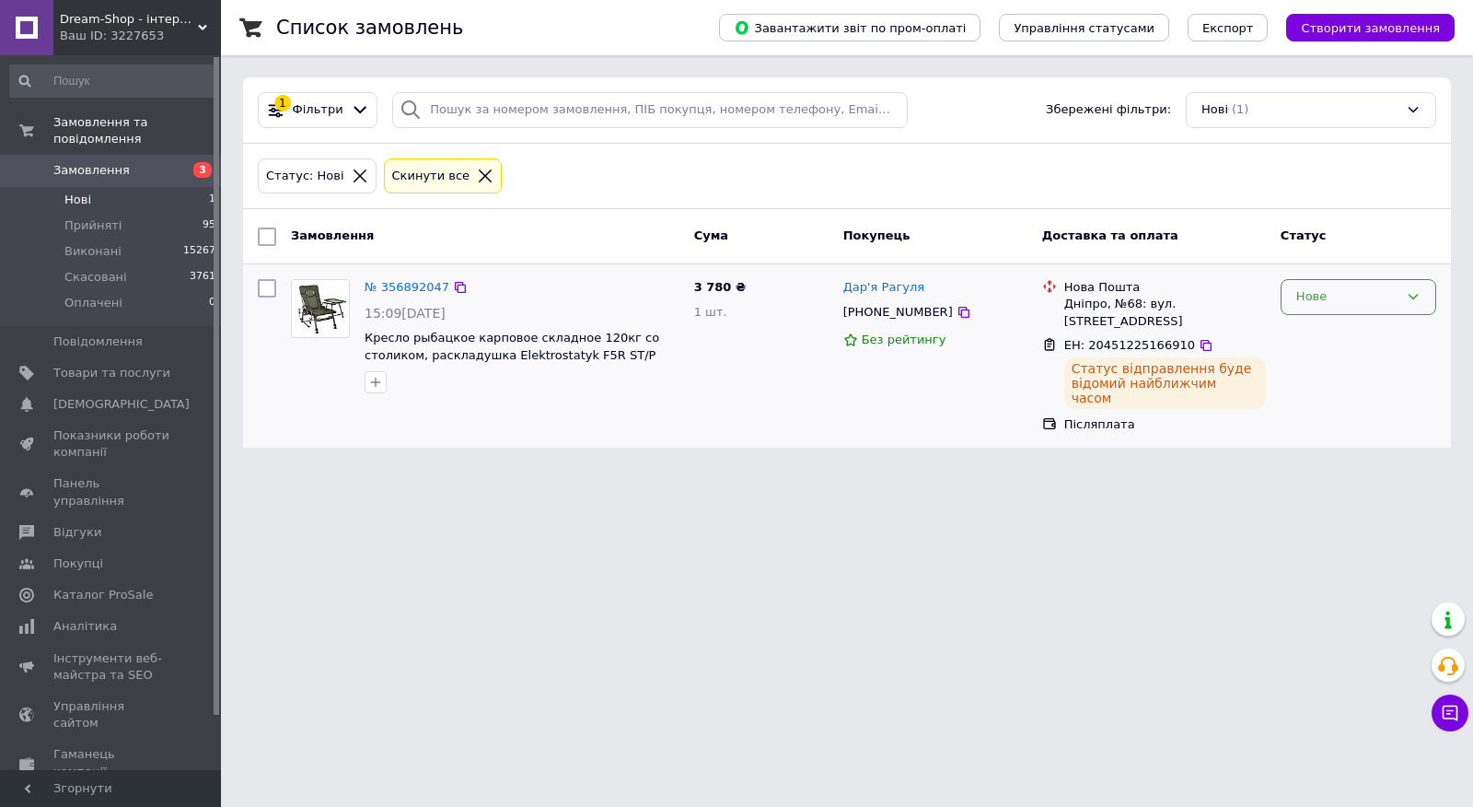
click at [1321, 301] on div "Нове" at bounding box center [1348, 296] width 102 height 19
click at [1320, 329] on li "Прийнято" at bounding box center [1359, 336] width 154 height 34
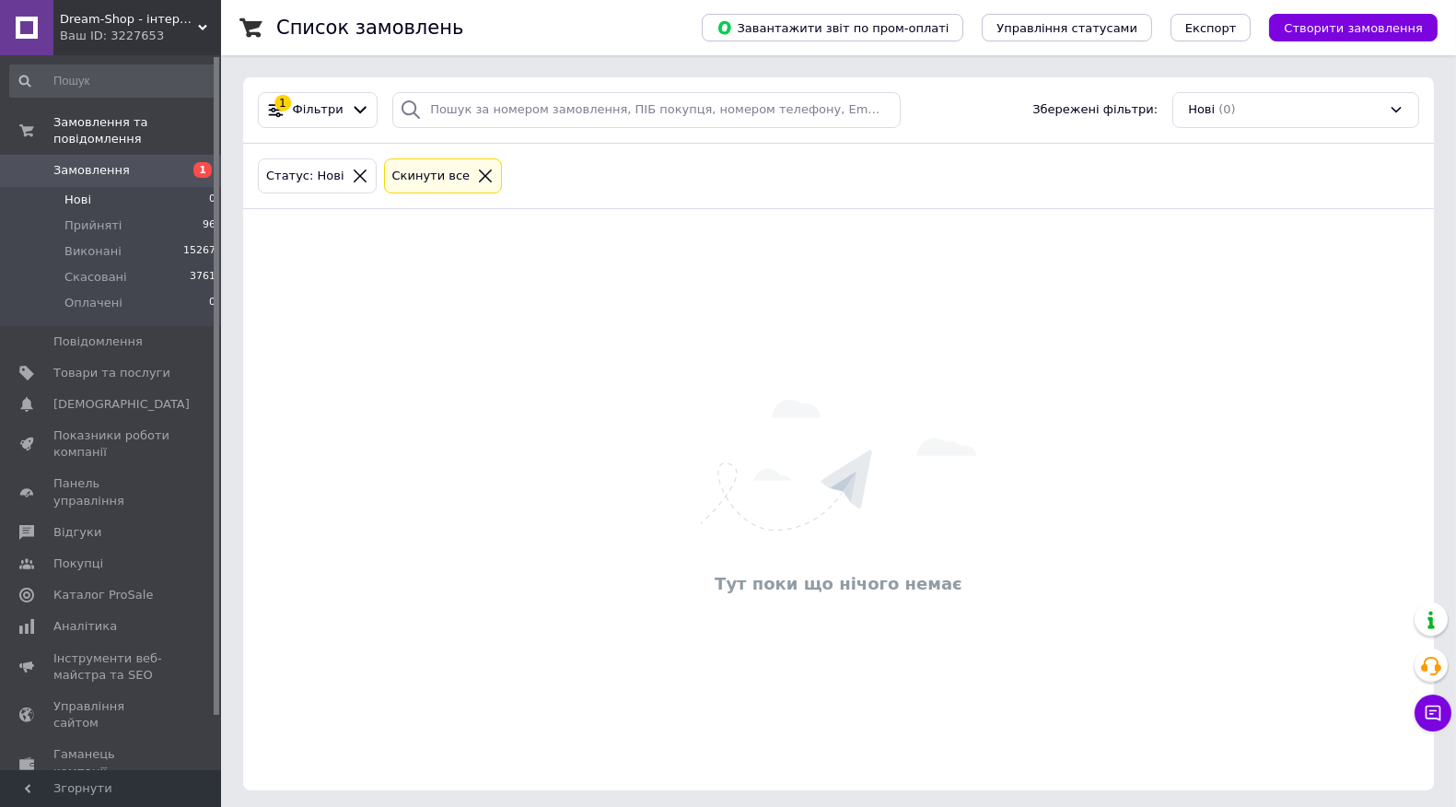
click at [76, 517] on link "Відгуки" at bounding box center [113, 532] width 227 height 31
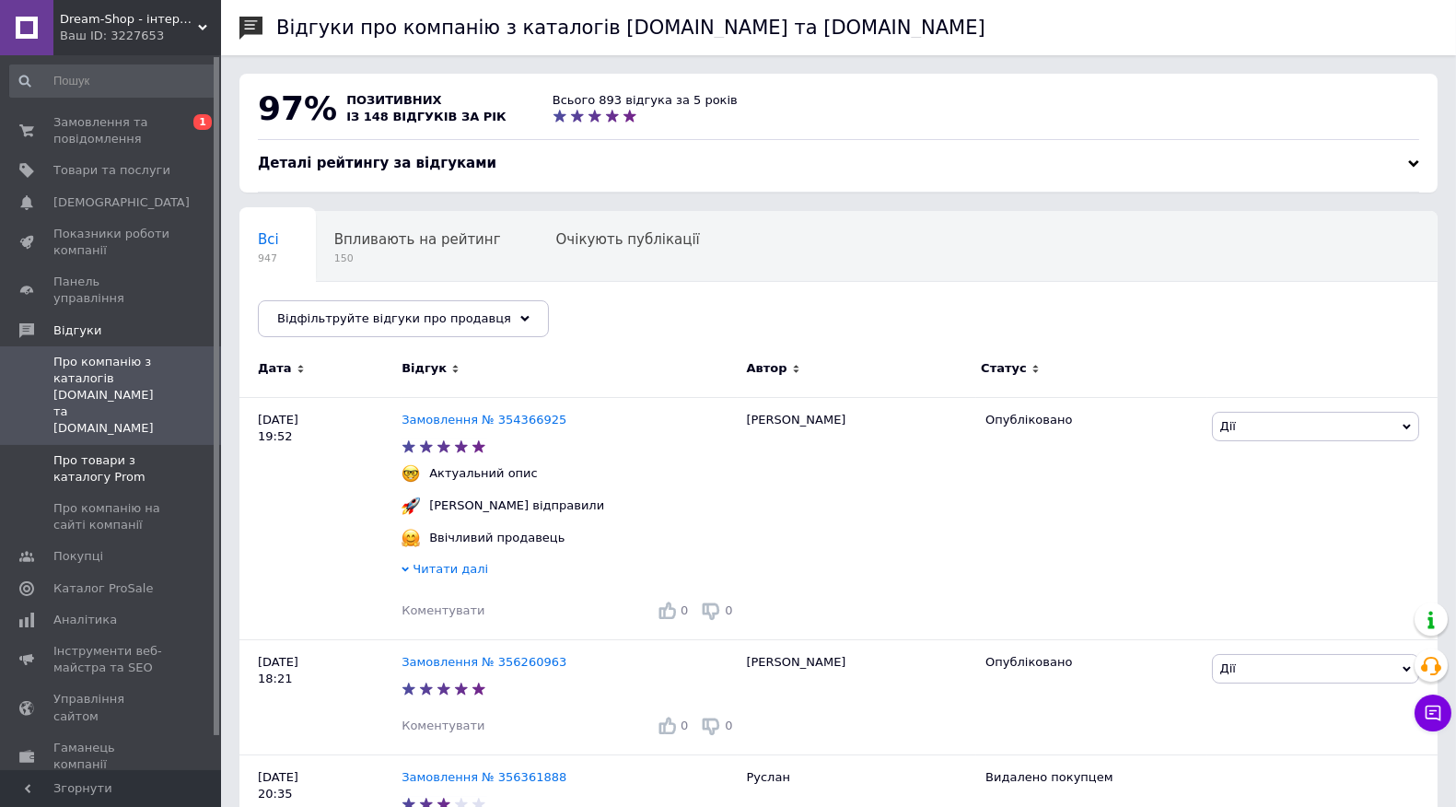
click at [180, 452] on span at bounding box center [195, 468] width 51 height 33
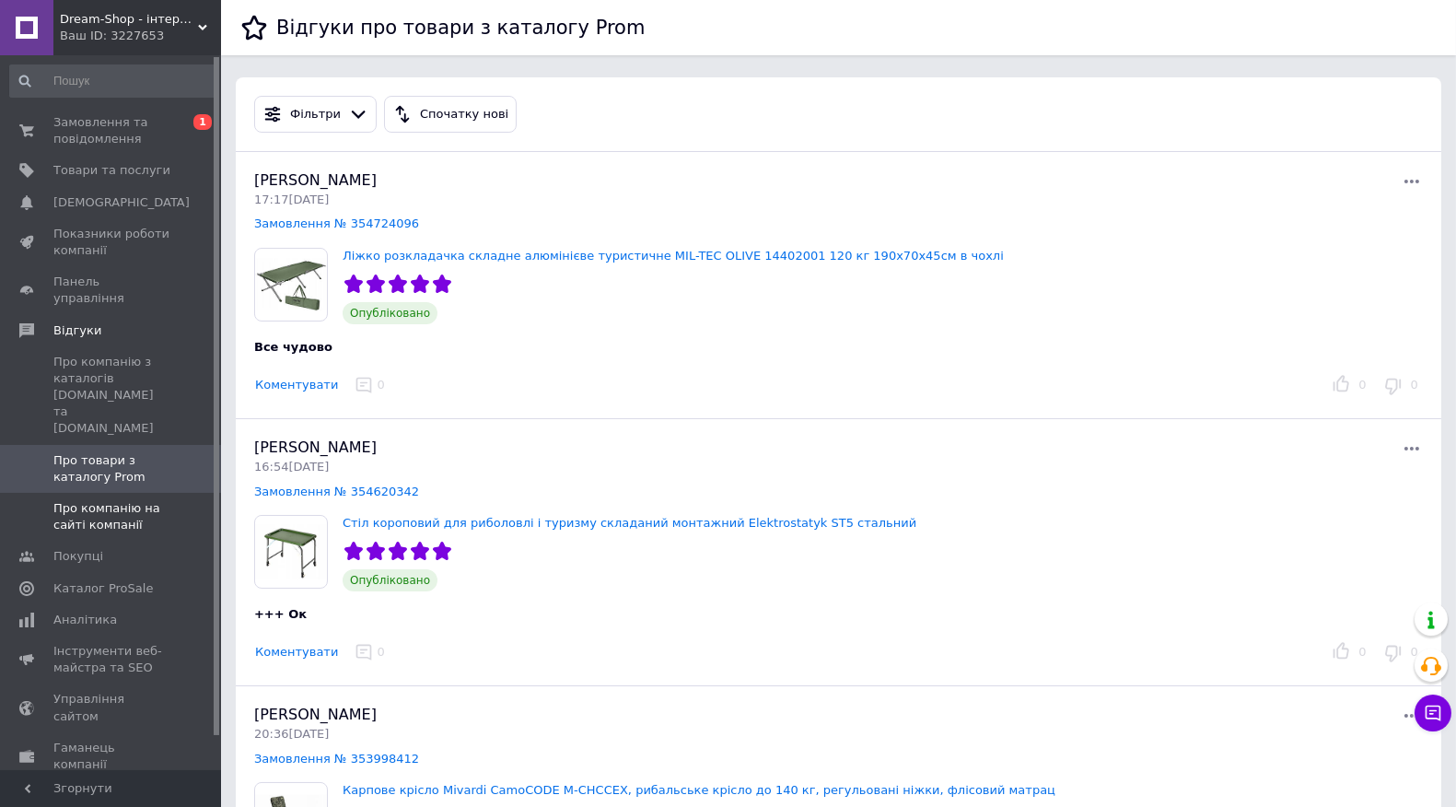
click at [166, 500] on span "Про компанію на сайті компанії" at bounding box center [111, 516] width 117 height 33
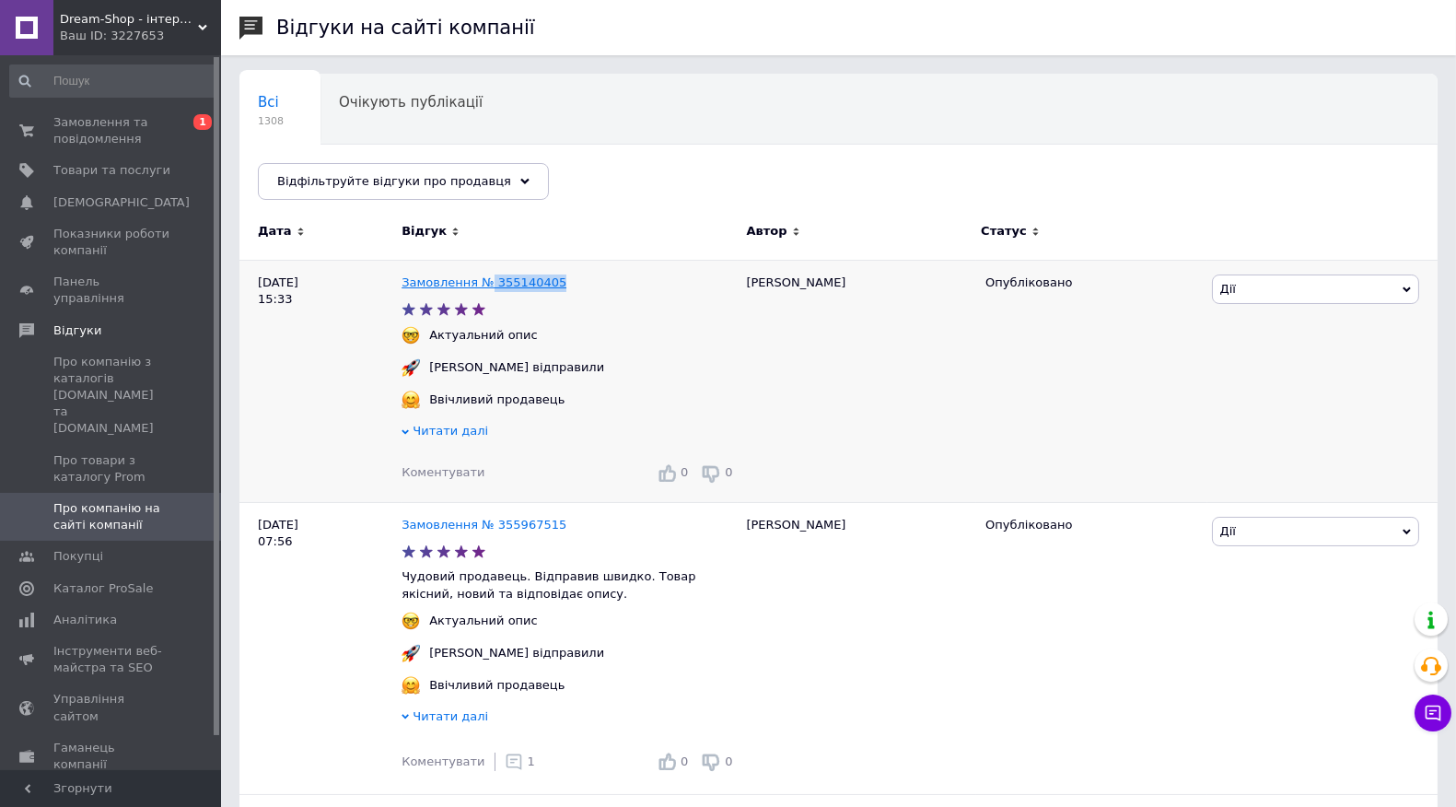
copy link "355140405"
drag, startPoint x: 553, startPoint y: 279, endPoint x: 280, endPoint y: 162, distance: 297.4
click at [479, 285] on div "Замовлення № 355140405" at bounding box center [569, 283] width 343 height 25
click at [130, 121] on span "Замовлення та повідомлення" at bounding box center [111, 130] width 117 height 33
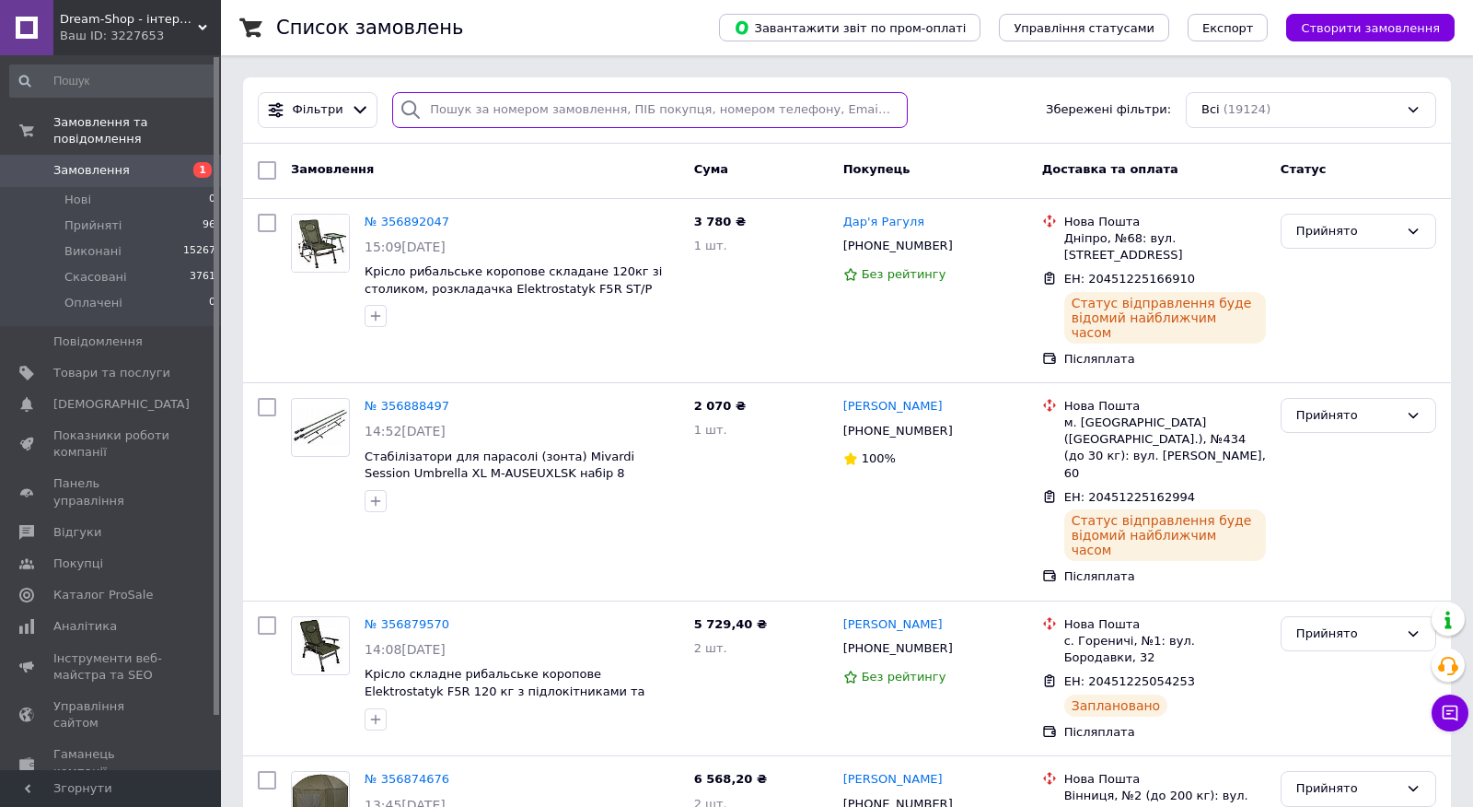
click at [550, 111] on input "search" at bounding box center [650, 110] width 516 height 36
paste input "355140405"
type input "355140405"
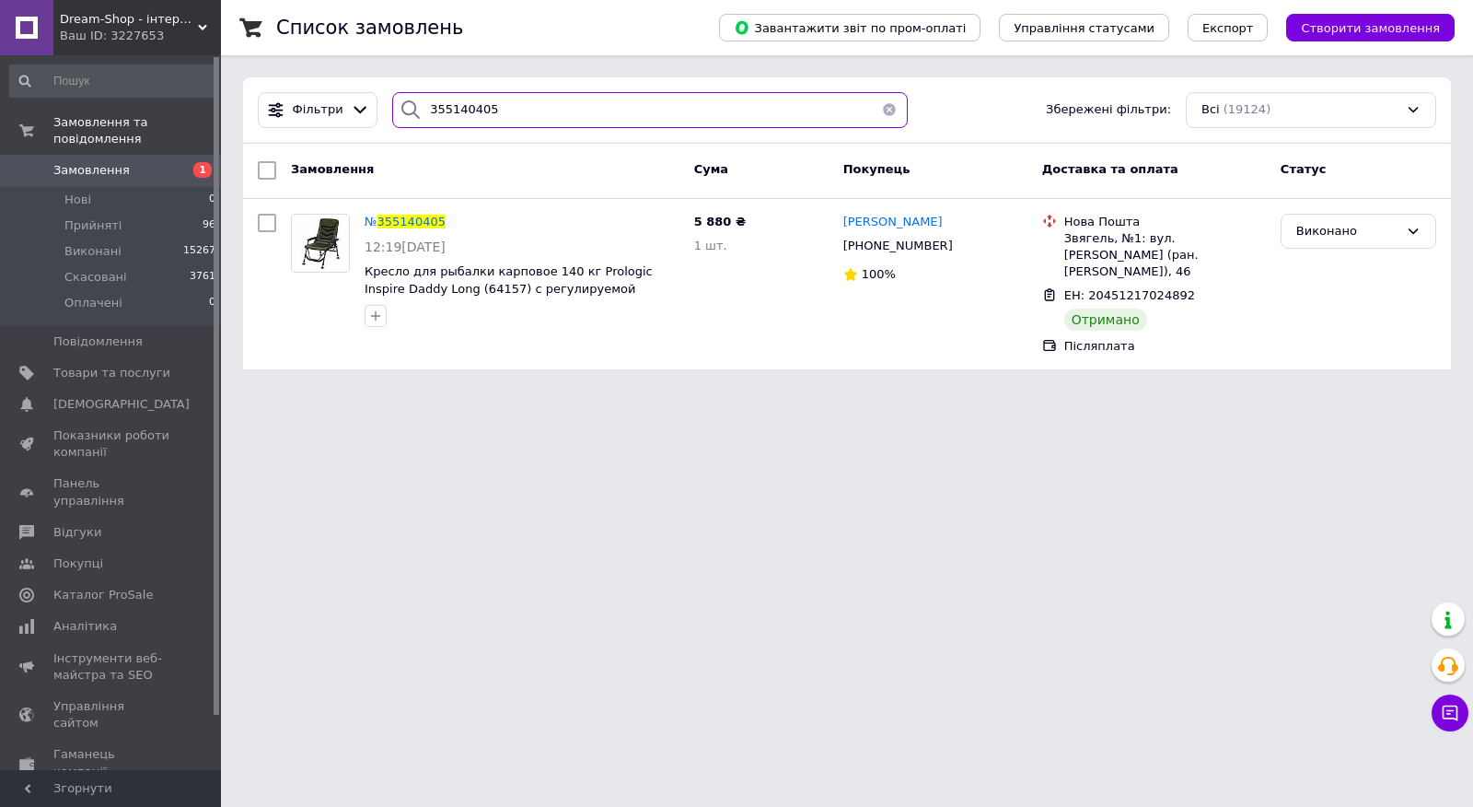
click at [548, 113] on input "355140405" at bounding box center [650, 110] width 516 height 36
click at [169, 187] on li "Нові 0" at bounding box center [113, 200] width 227 height 26
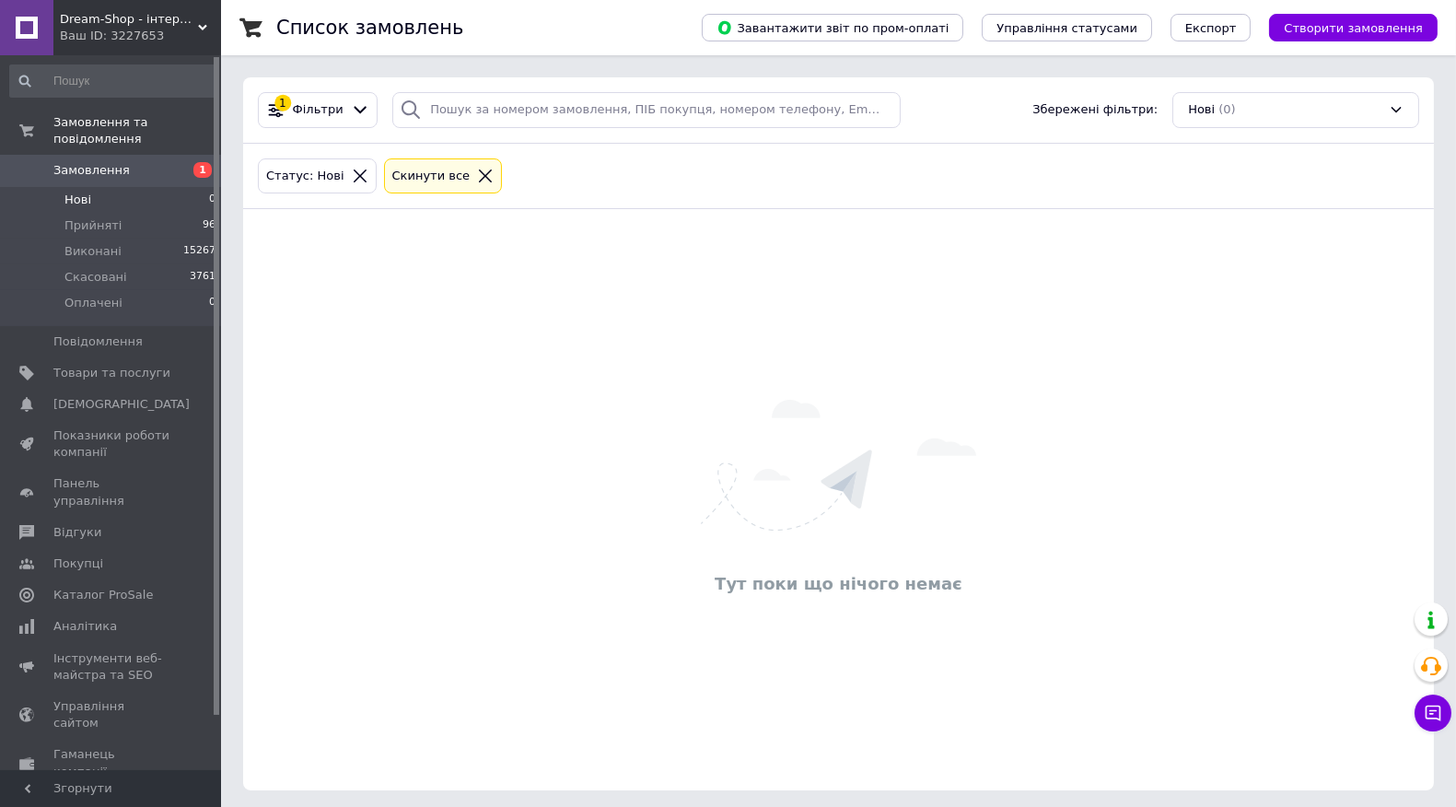
click at [477, 181] on icon at bounding box center [485, 176] width 17 height 17
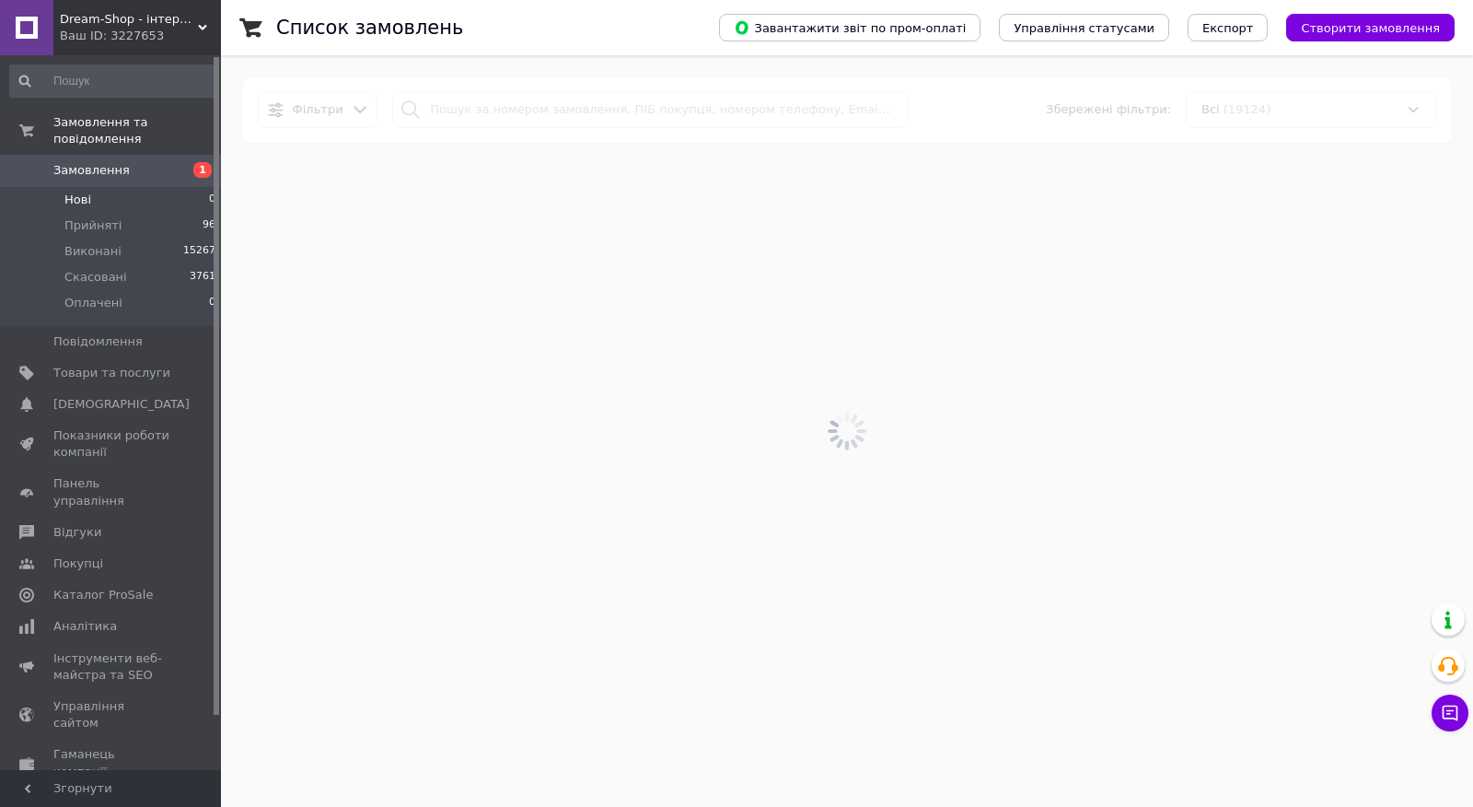
click at [492, 117] on div at bounding box center [847, 430] width 1252 height 751
click at [490, 108] on div at bounding box center [847, 430] width 1252 height 751
click at [479, 111] on div at bounding box center [847, 430] width 1252 height 751
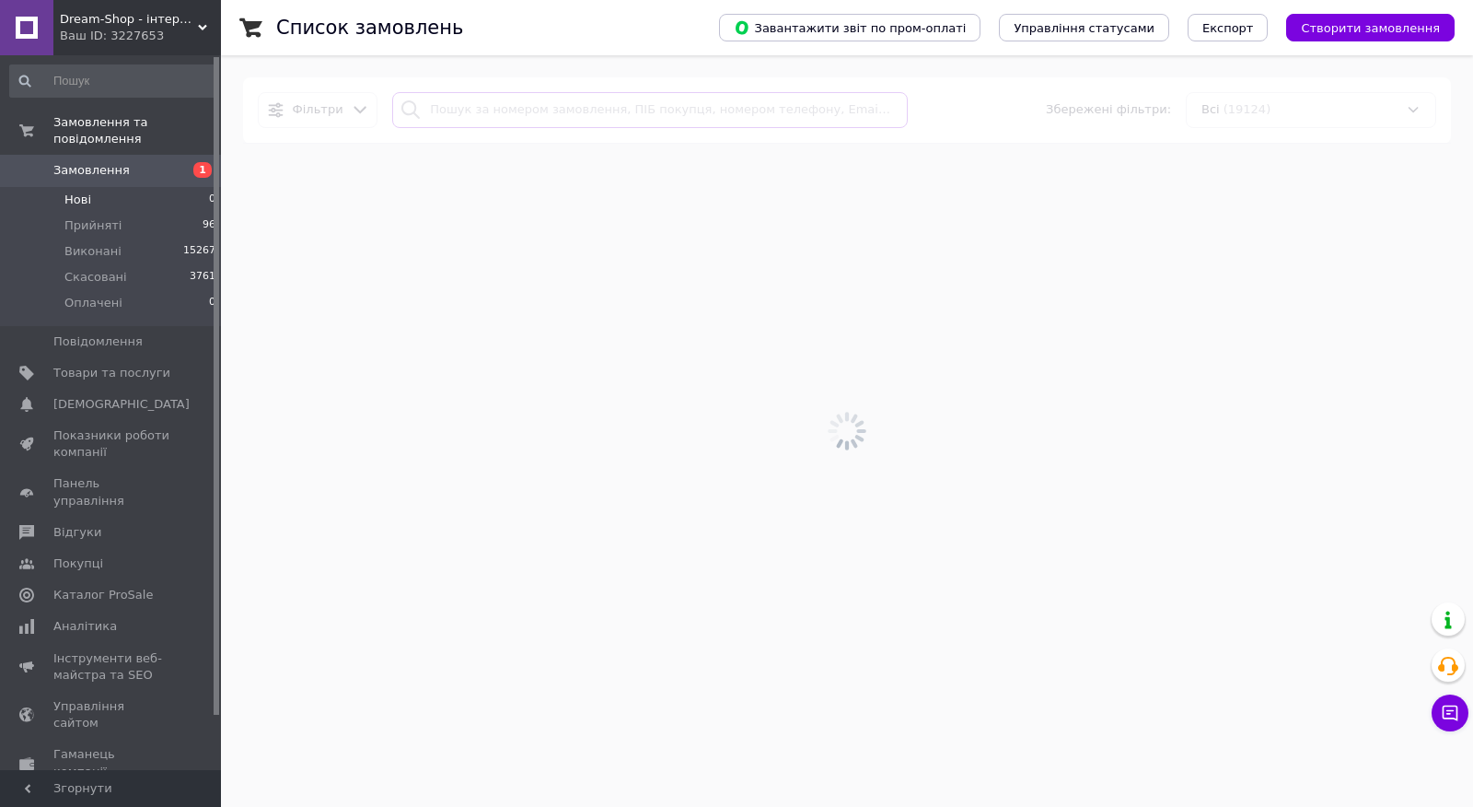
click at [485, 108] on input "search" at bounding box center [650, 110] width 516 height 36
click at [627, 124] on input "search" at bounding box center [650, 110] width 516 height 36
click at [624, 113] on input "search" at bounding box center [650, 110] width 516 height 36
type input "м"
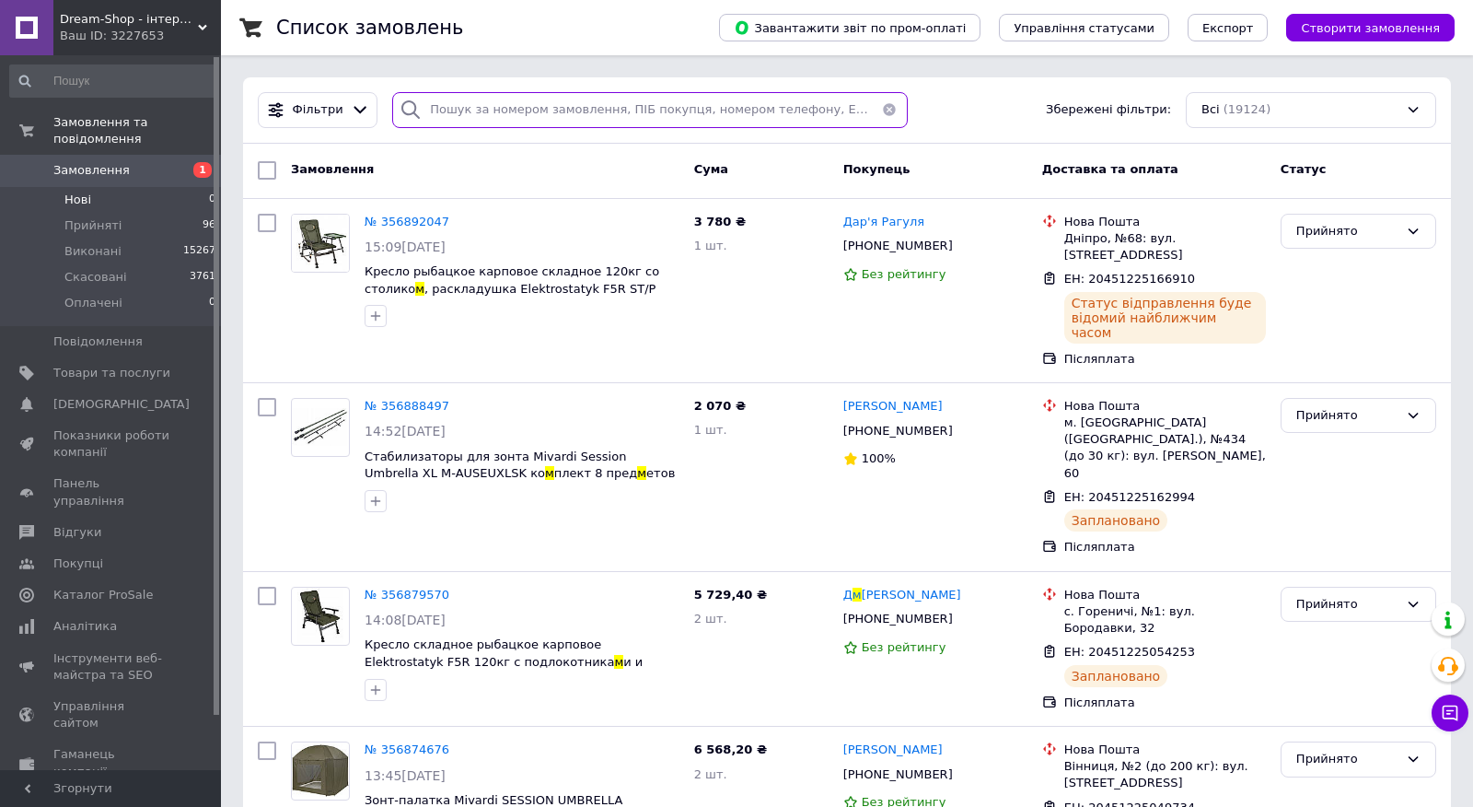
paste input "356792230UA"
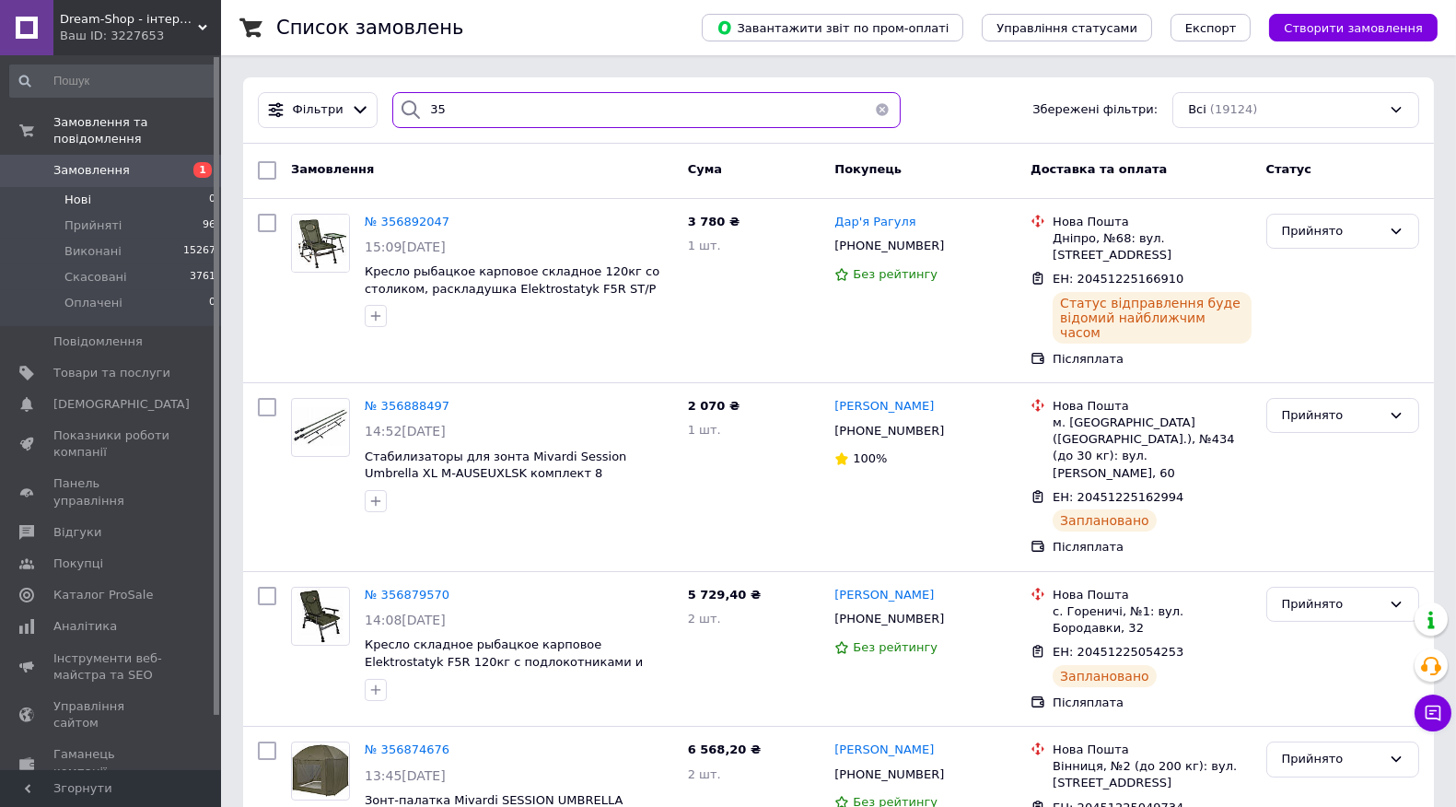
type input "3"
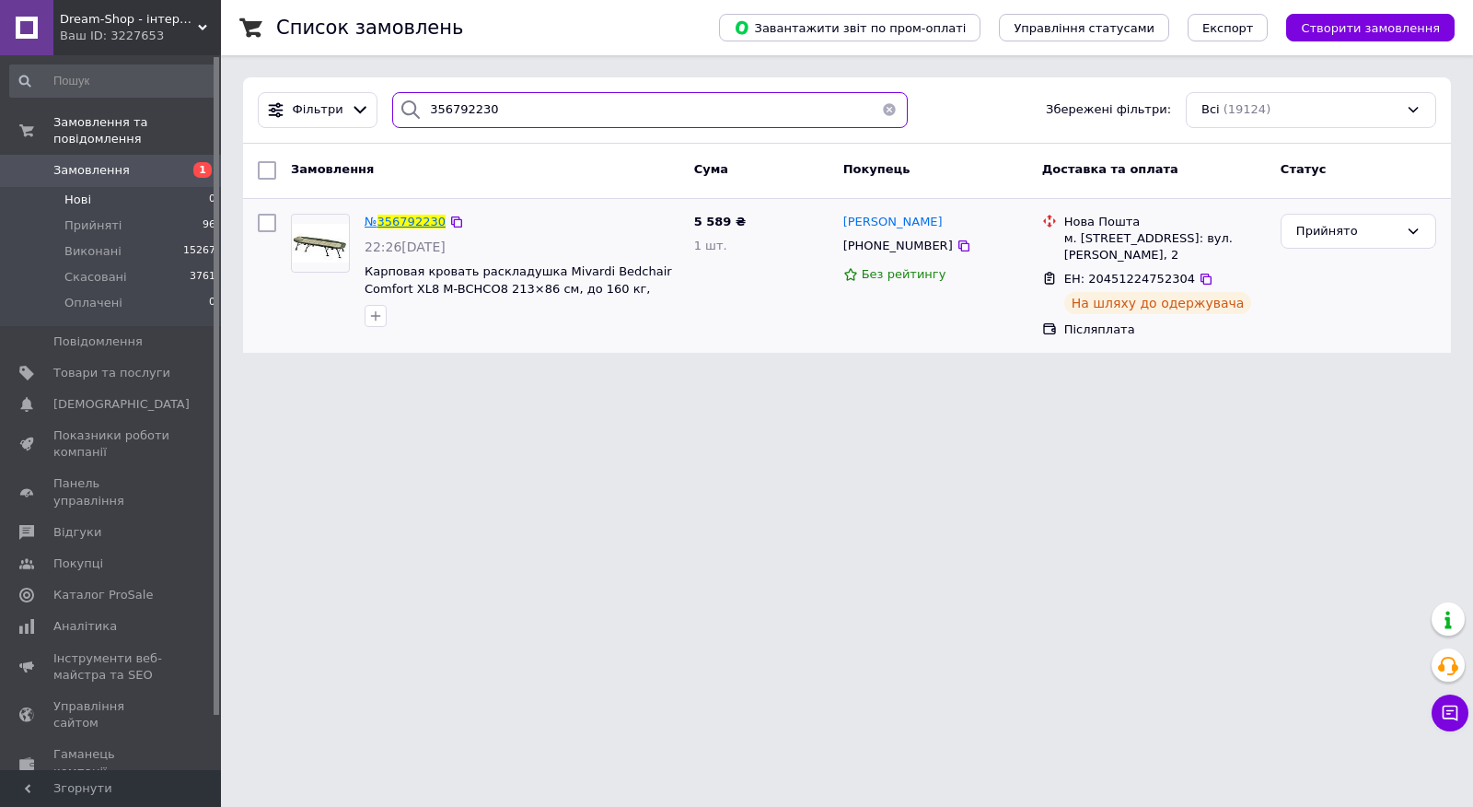
type input "356792230"
click at [417, 222] on span "356792230" at bounding box center [412, 222] width 68 height 14
click at [413, 223] on span "356792230" at bounding box center [412, 222] width 68 height 14
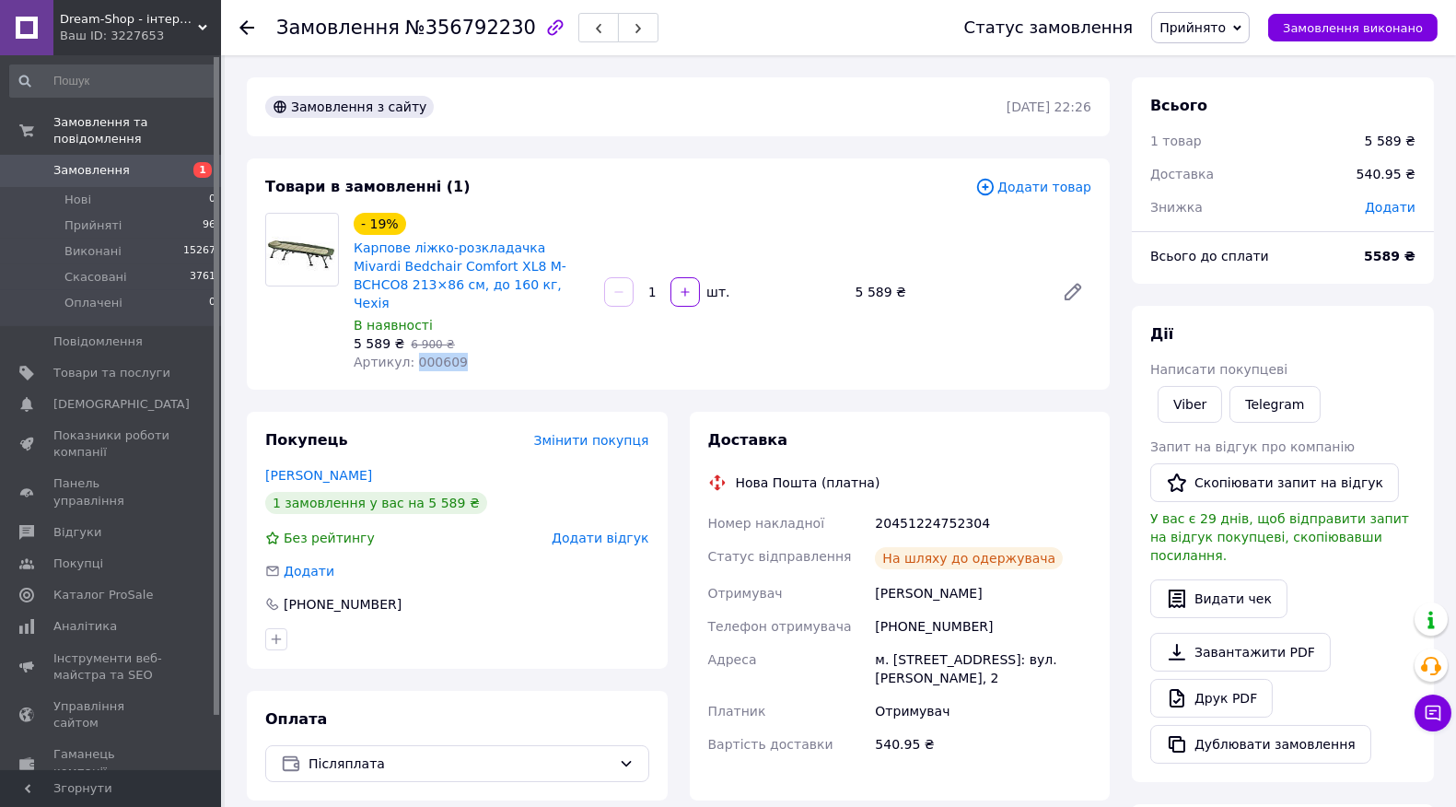
drag, startPoint x: 461, startPoint y: 341, endPoint x: 408, endPoint y: 343, distance: 53.5
click at [408, 353] on div "Артикул: 000609" at bounding box center [472, 362] width 236 height 18
copy div "20451224752304"
drag, startPoint x: 979, startPoint y: 495, endPoint x: 873, endPoint y: 500, distance: 106.0
click at [873, 506] on div "20451224752304" at bounding box center [983, 522] width 224 height 33
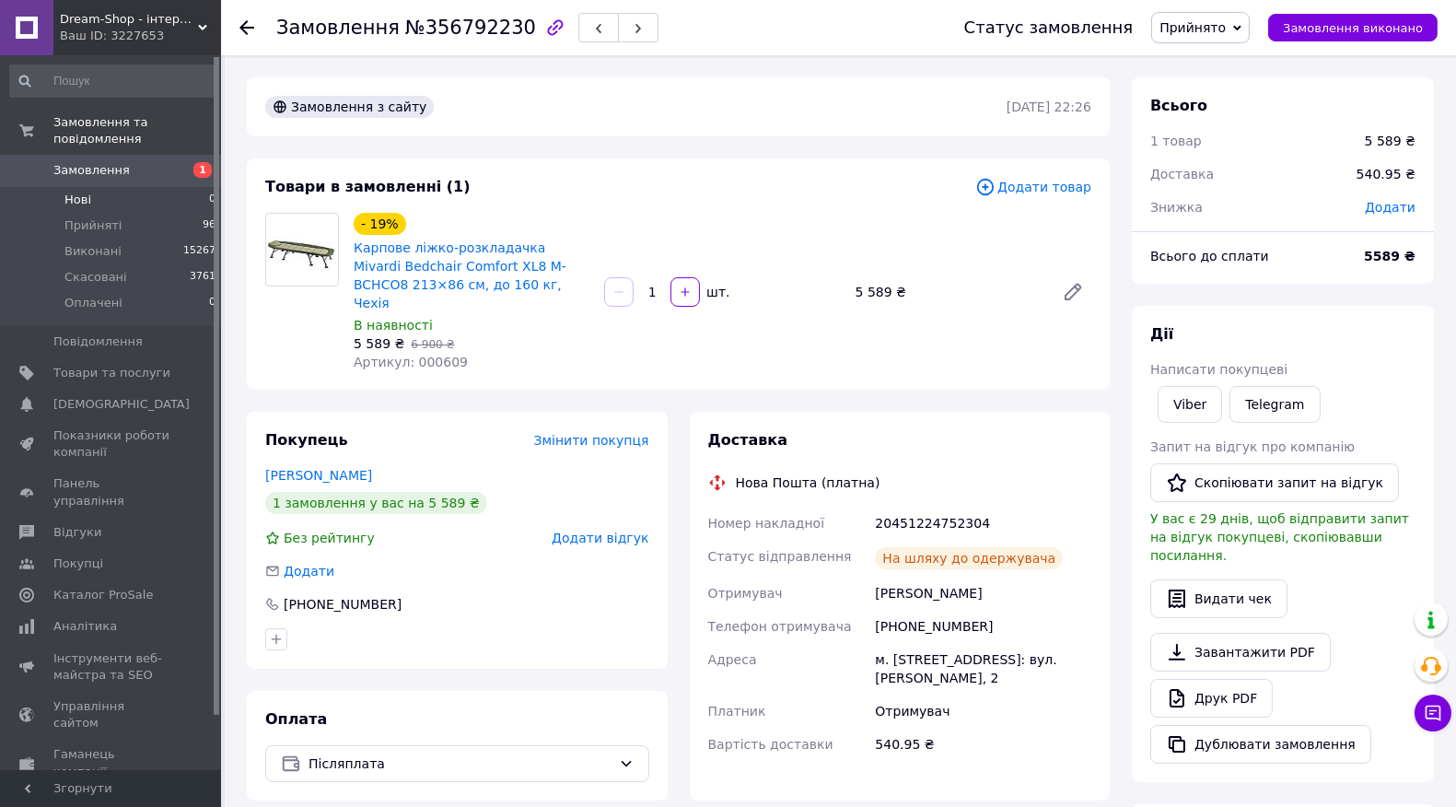
click at [71, 192] on span "Нові" at bounding box center [77, 200] width 27 height 17
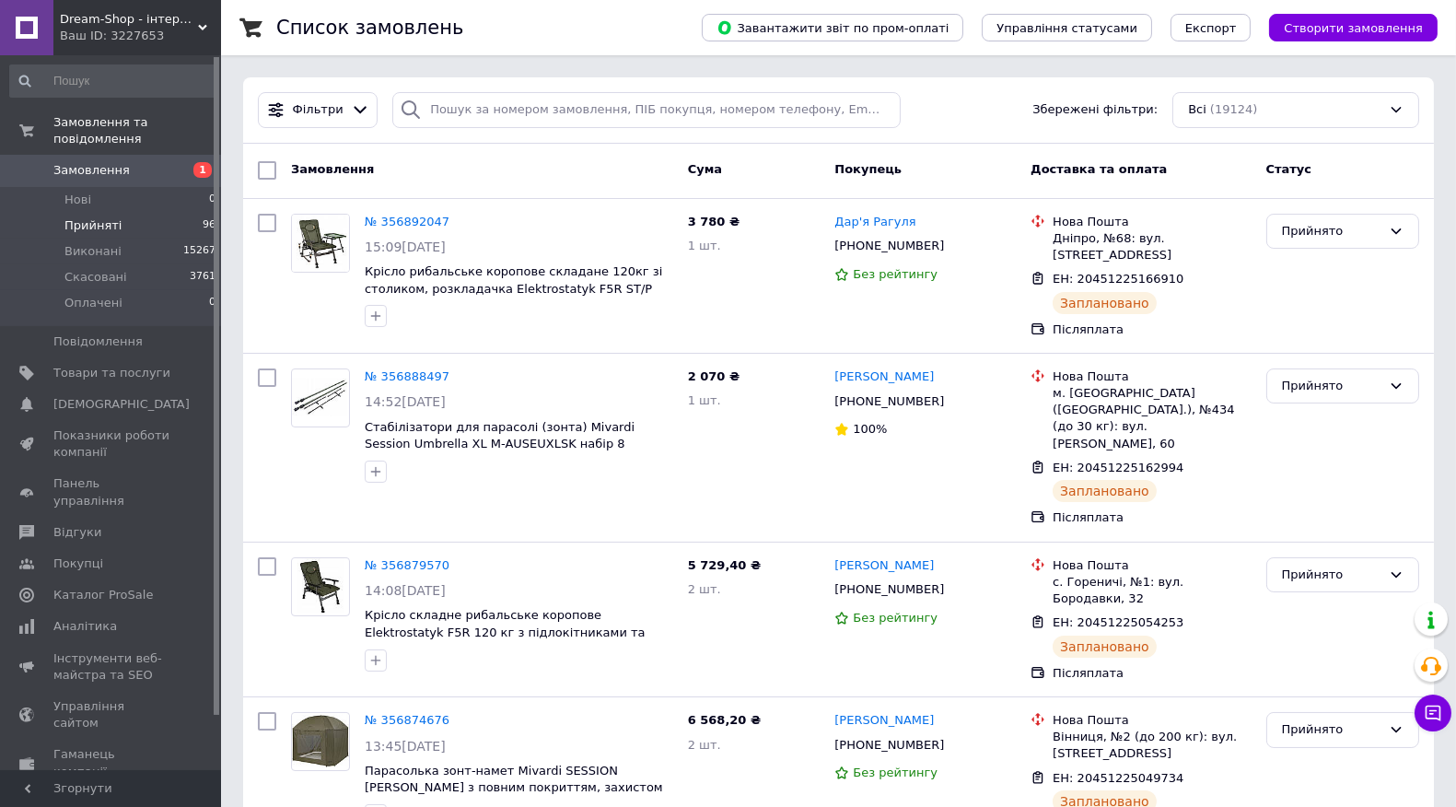
click at [203, 217] on span "96" at bounding box center [209, 225] width 13 height 17
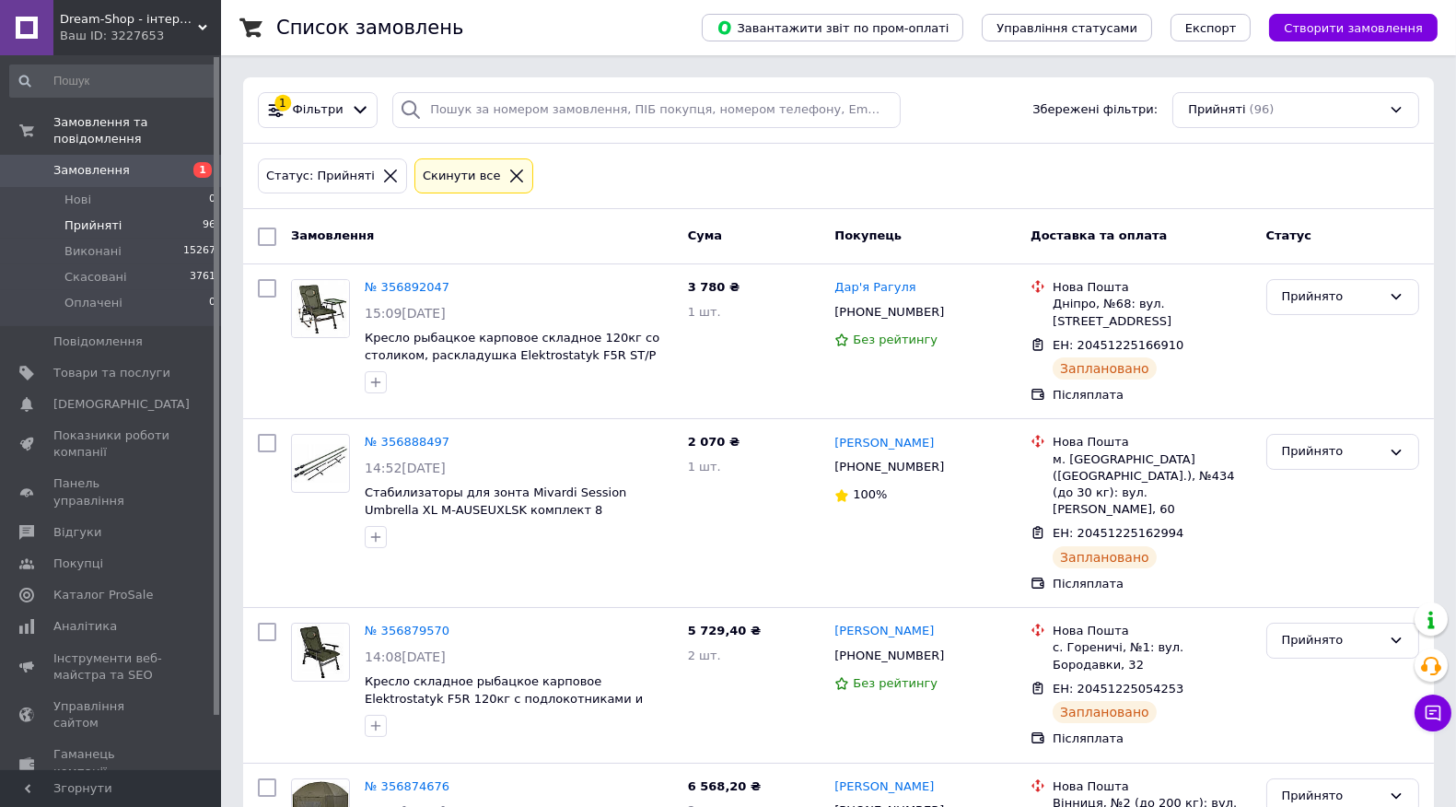
drag, startPoint x: 200, startPoint y: 208, endPoint x: 1471, endPoint y: 114, distance: 1275.1
click at [203, 217] on span "96" at bounding box center [209, 225] width 13 height 17
click at [51, 187] on li "Нові 0" at bounding box center [113, 200] width 227 height 26
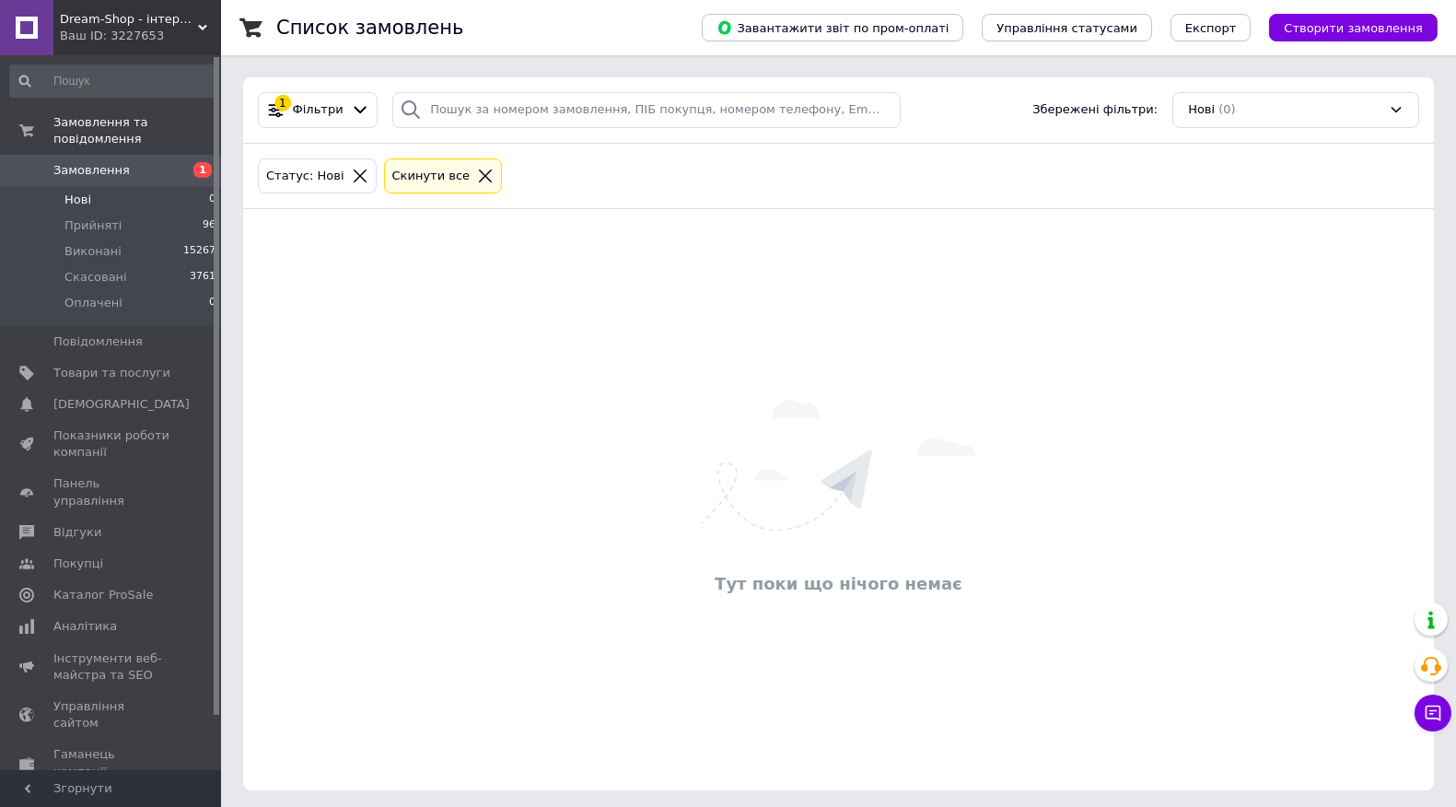
click at [477, 173] on icon at bounding box center [485, 176] width 17 height 17
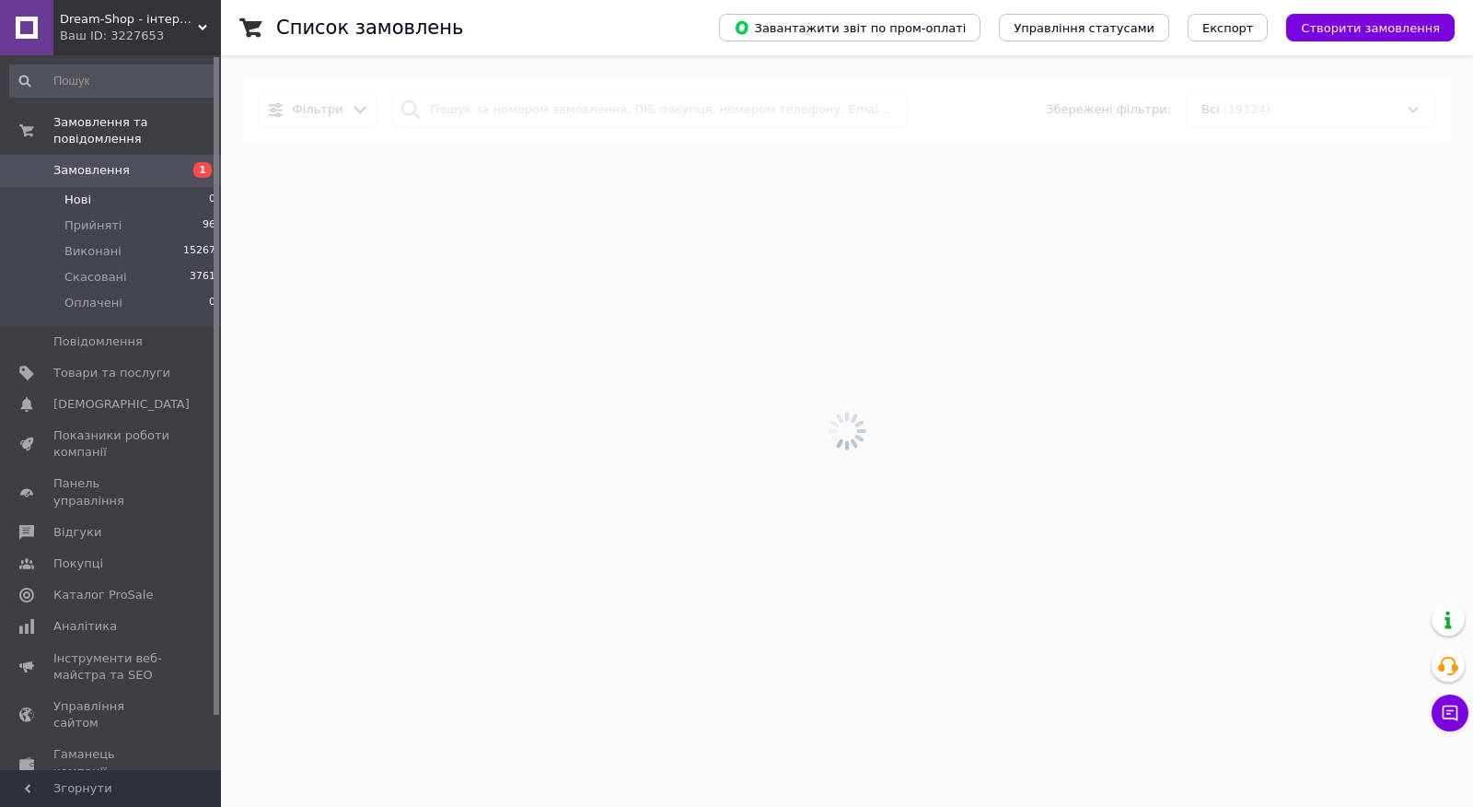
drag, startPoint x: 481, startPoint y: 110, endPoint x: 457, endPoint y: 148, distance: 44.7
click at [467, 107] on div at bounding box center [847, 430] width 1252 height 751
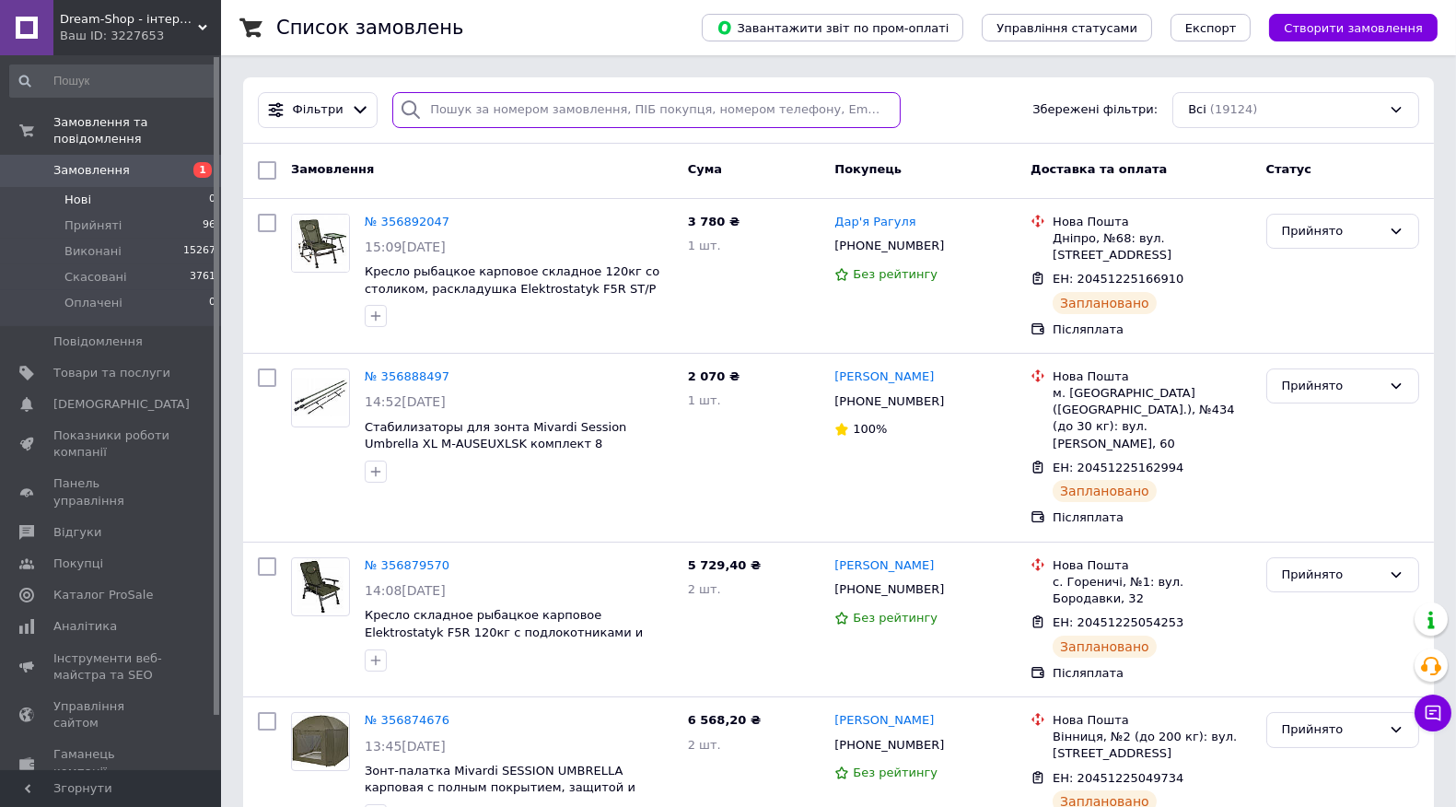
paste input "356792230UA"
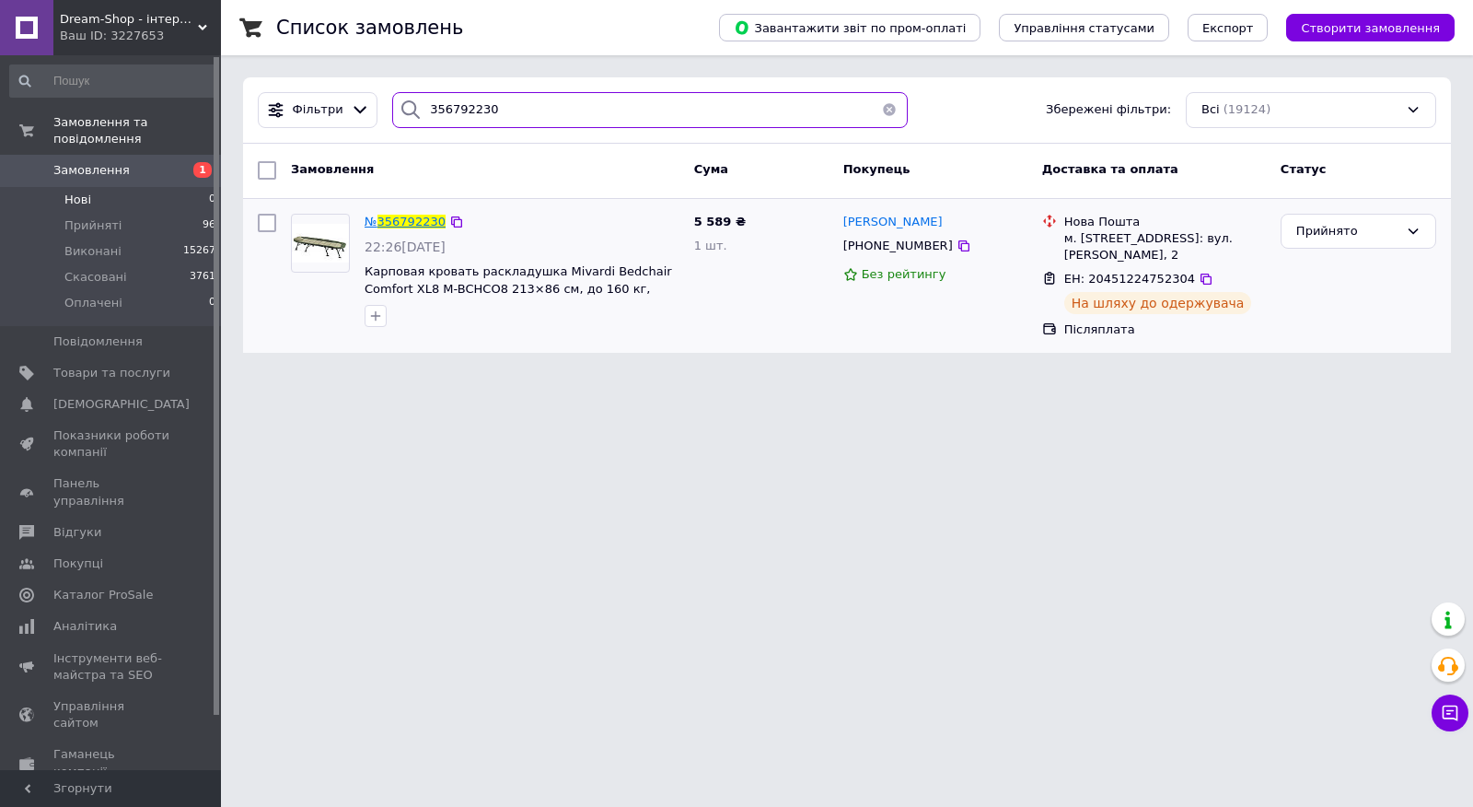
type input "356792230"
click at [415, 225] on span "356792230" at bounding box center [412, 222] width 68 height 14
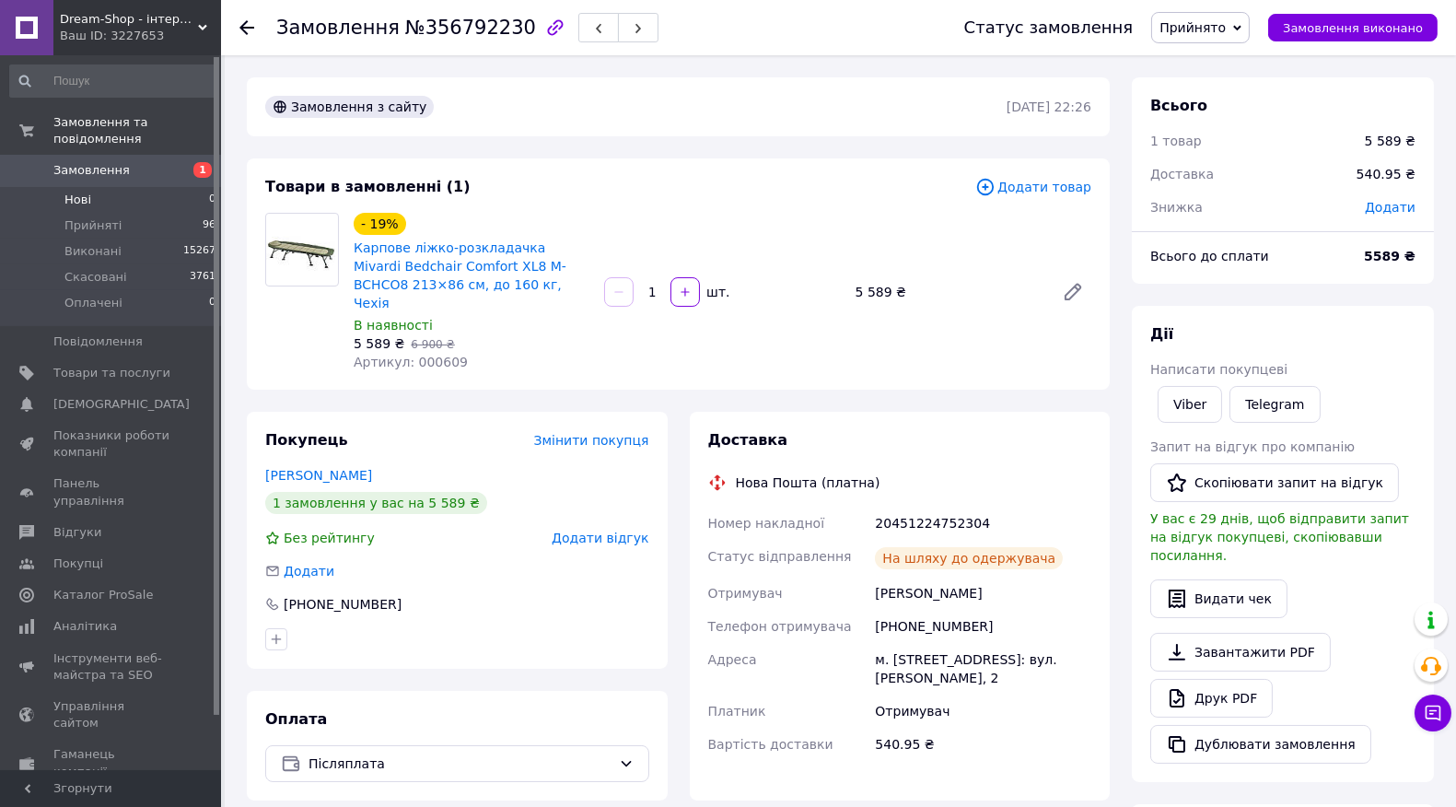
click at [172, 187] on li "Нові 0" at bounding box center [113, 200] width 227 height 26
